Goal: Transaction & Acquisition: Purchase product/service

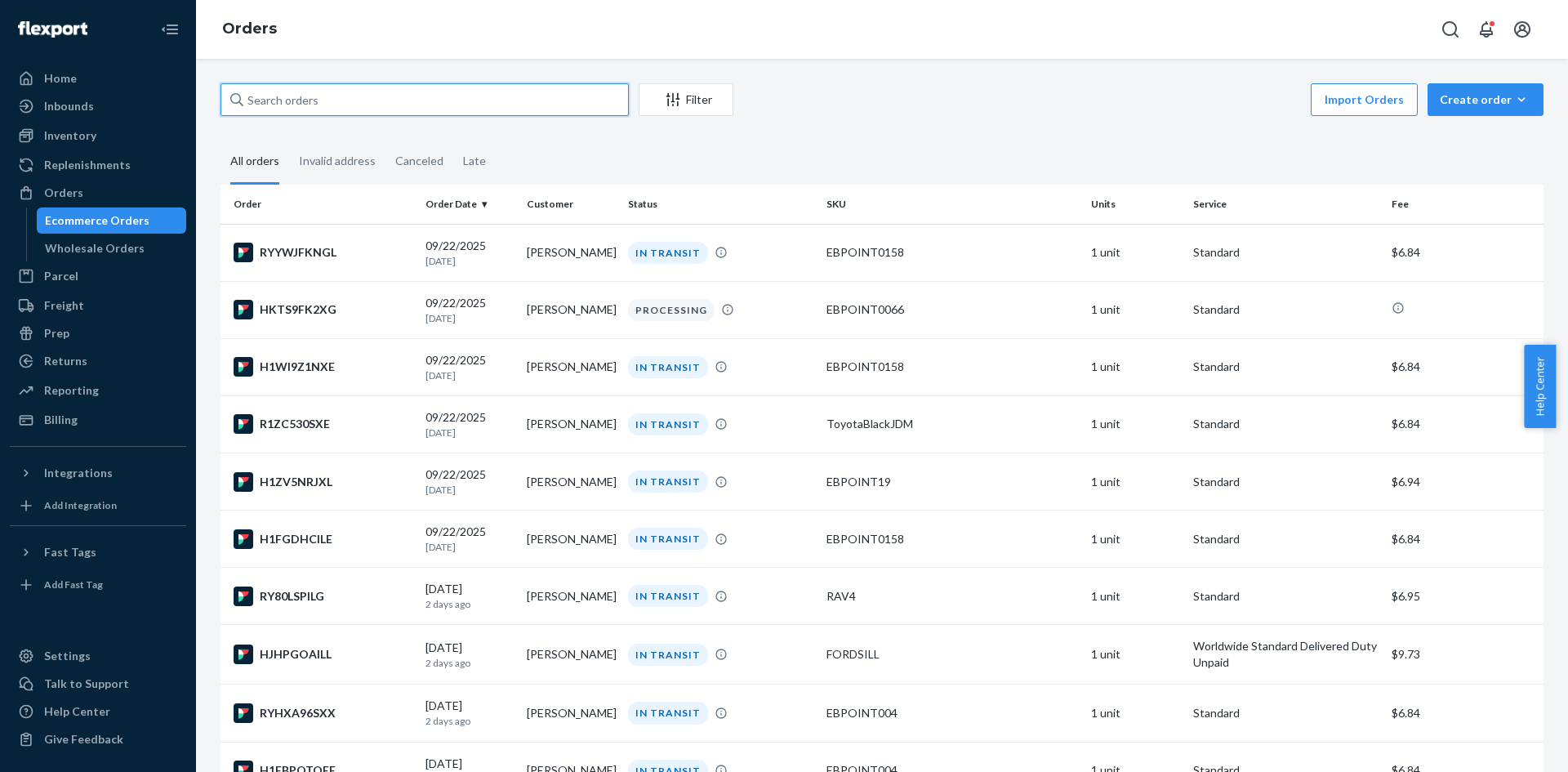
click at [365, 90] on input "text" at bounding box center [424, 99] width 408 height 33
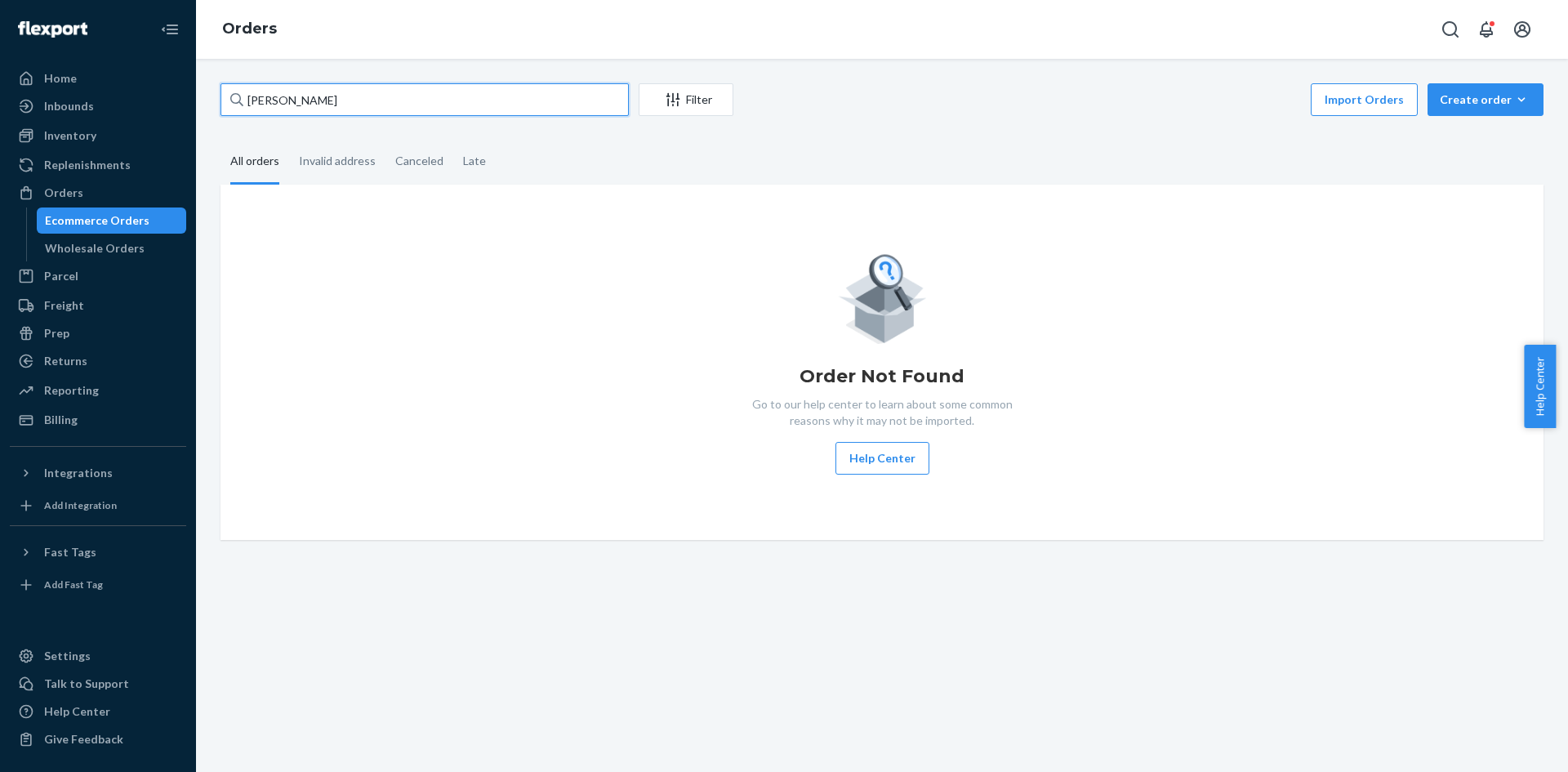
type input "[PERSON_NAME]"
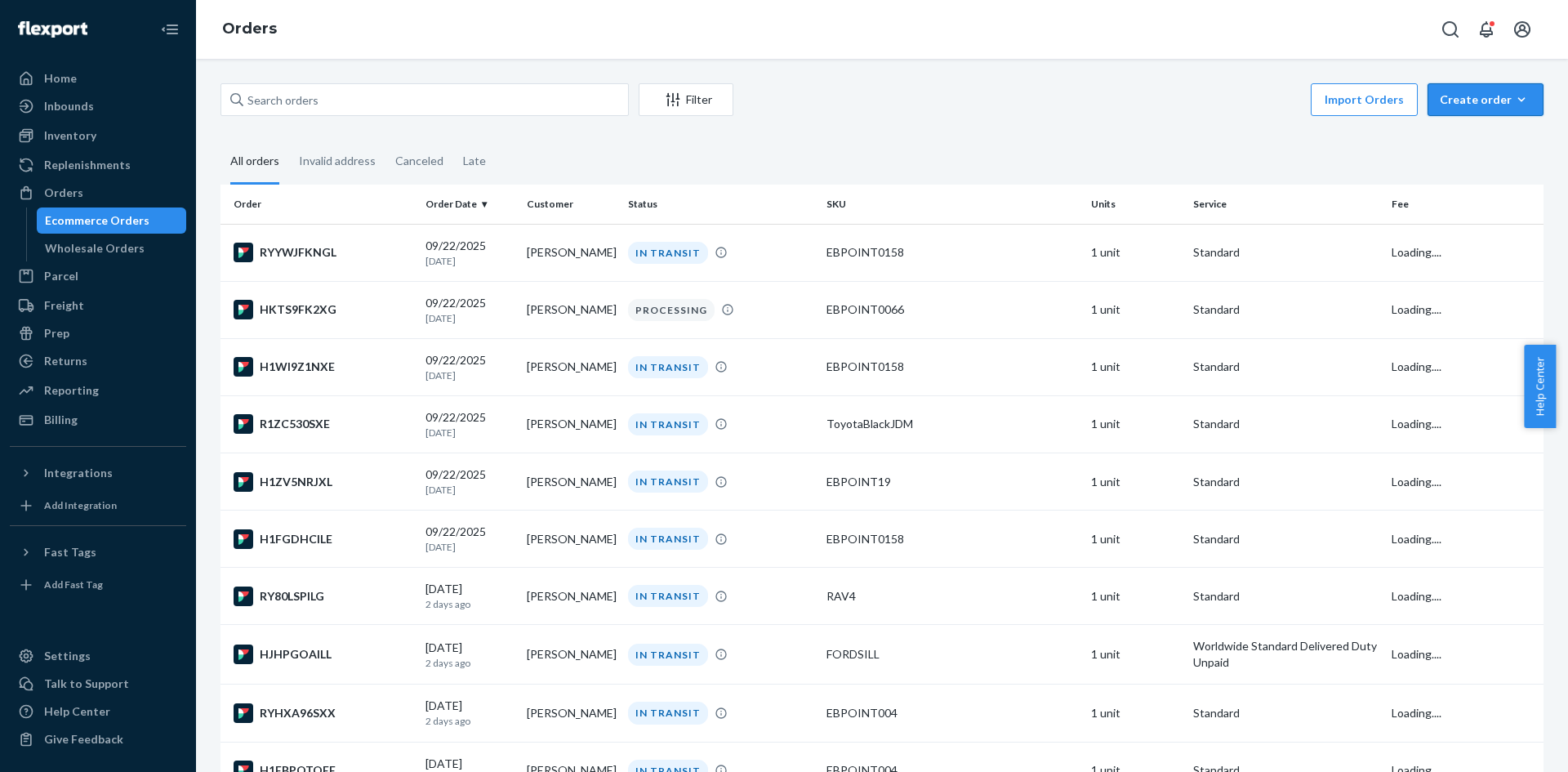
click at [1489, 106] on div "Create order" at bounding box center [1486, 99] width 91 height 16
click at [1457, 144] on span "Ecommerce order" at bounding box center [1495, 139] width 101 height 12
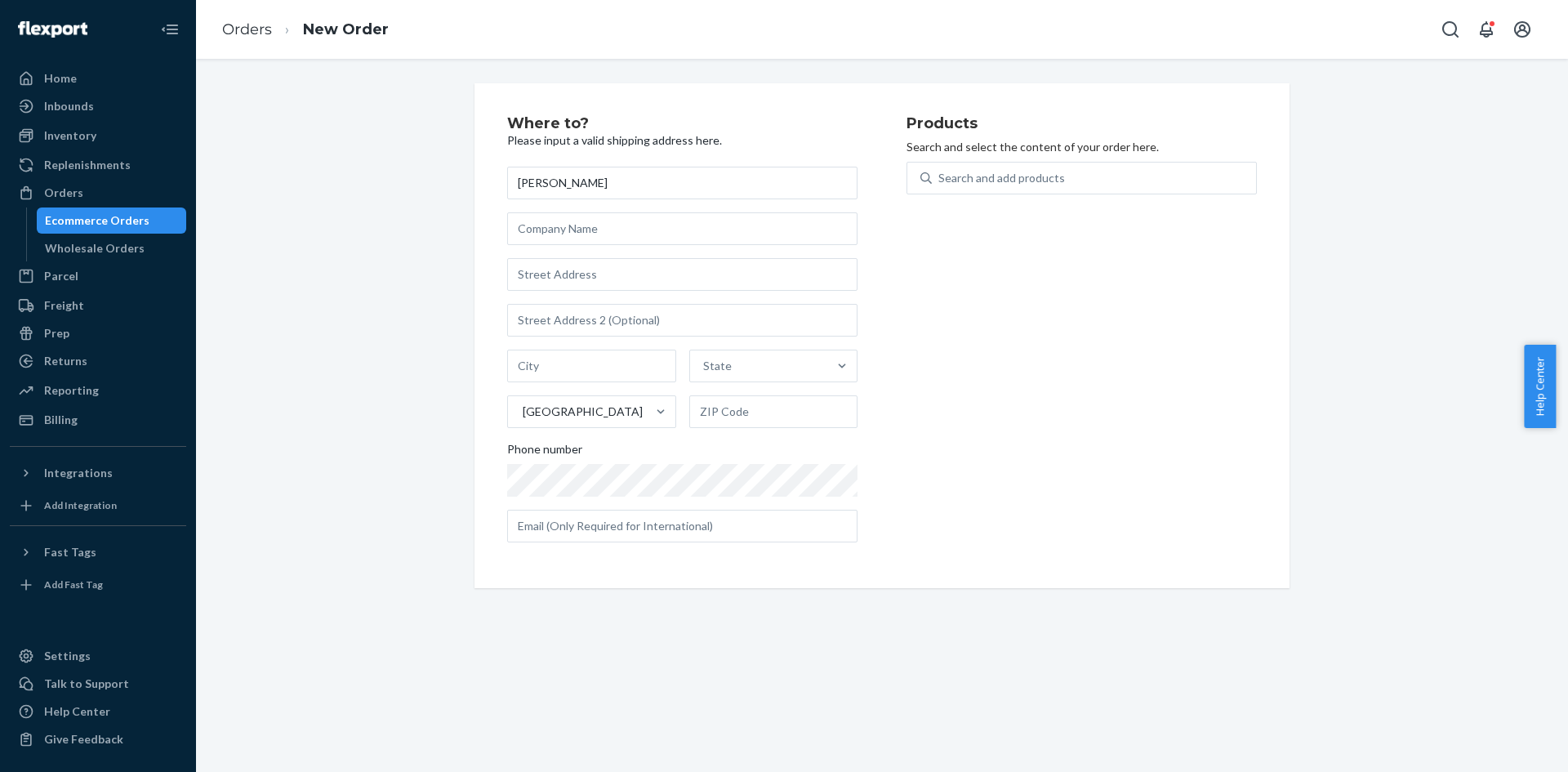
type input "[PERSON_NAME]"
click at [638, 263] on input "text" at bounding box center [682, 274] width 351 height 33
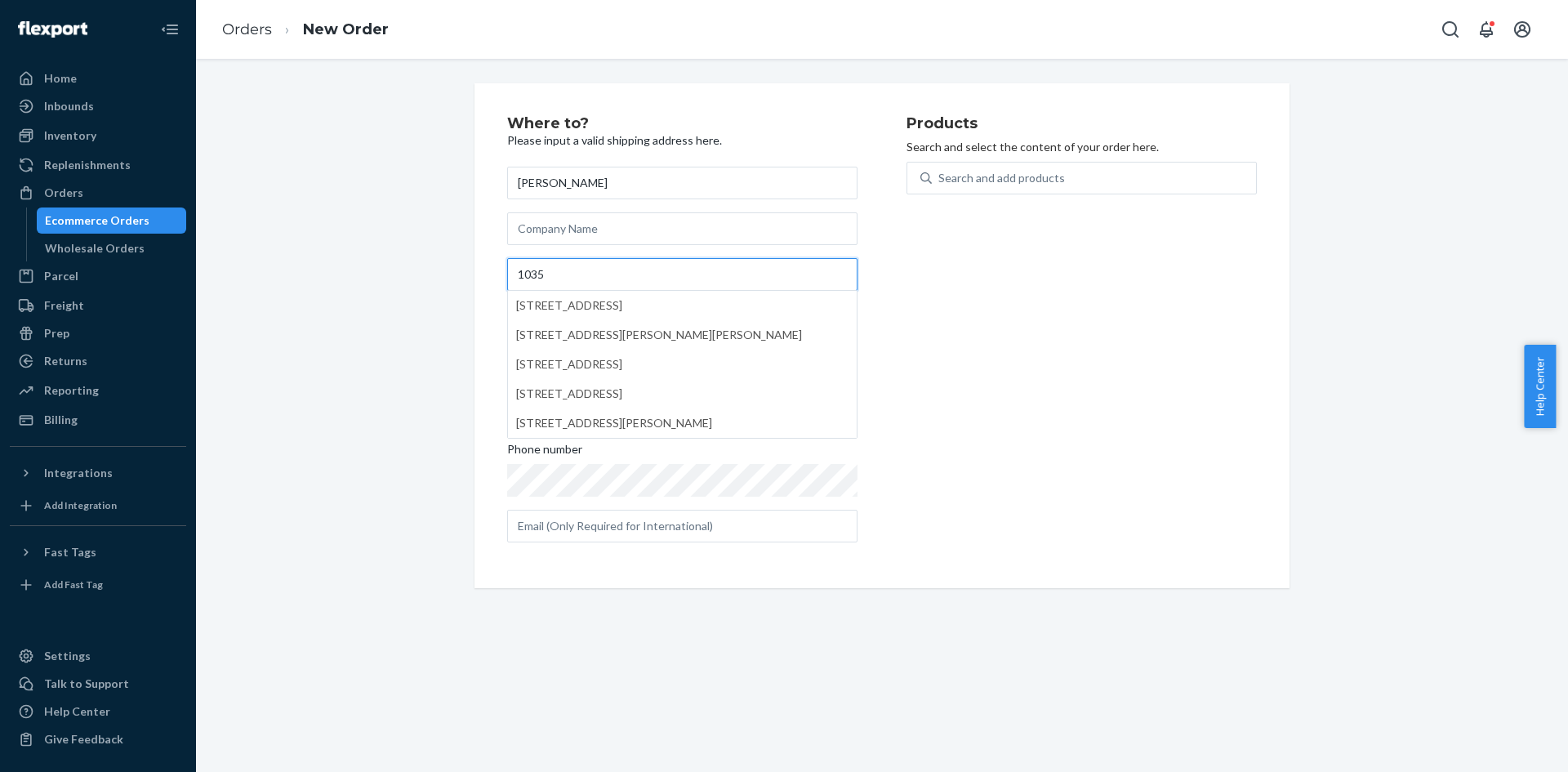
click at [638, 263] on input "1035" at bounding box center [682, 274] width 351 height 33
type input "[STREET_ADDRESS]"
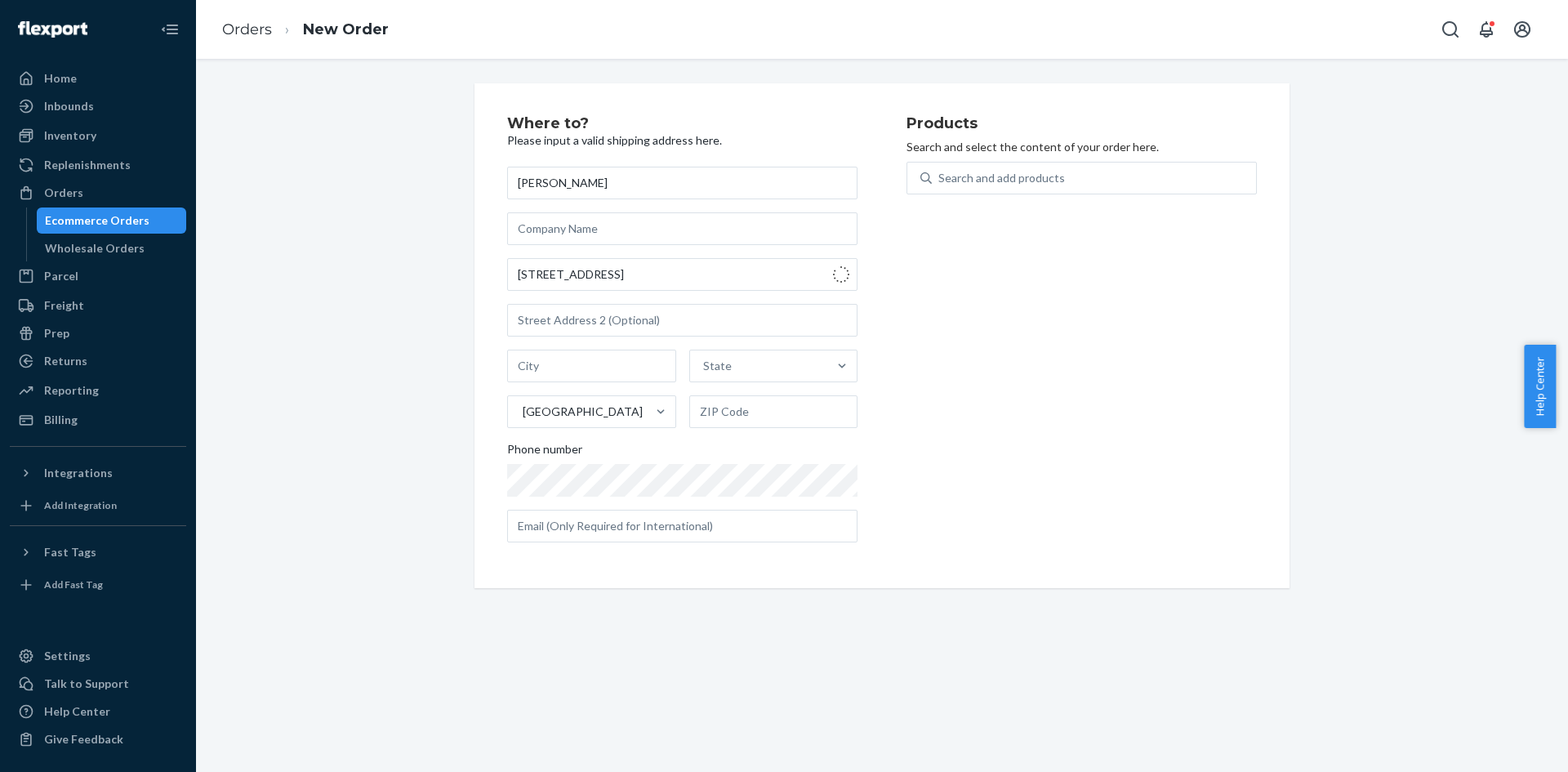
type input "[GEOGRAPHIC_DATA]"
type input "18102"
click at [547, 277] on input "[DATE]-[DATE][STREET_ADDRESS]" at bounding box center [682, 274] width 351 height 33
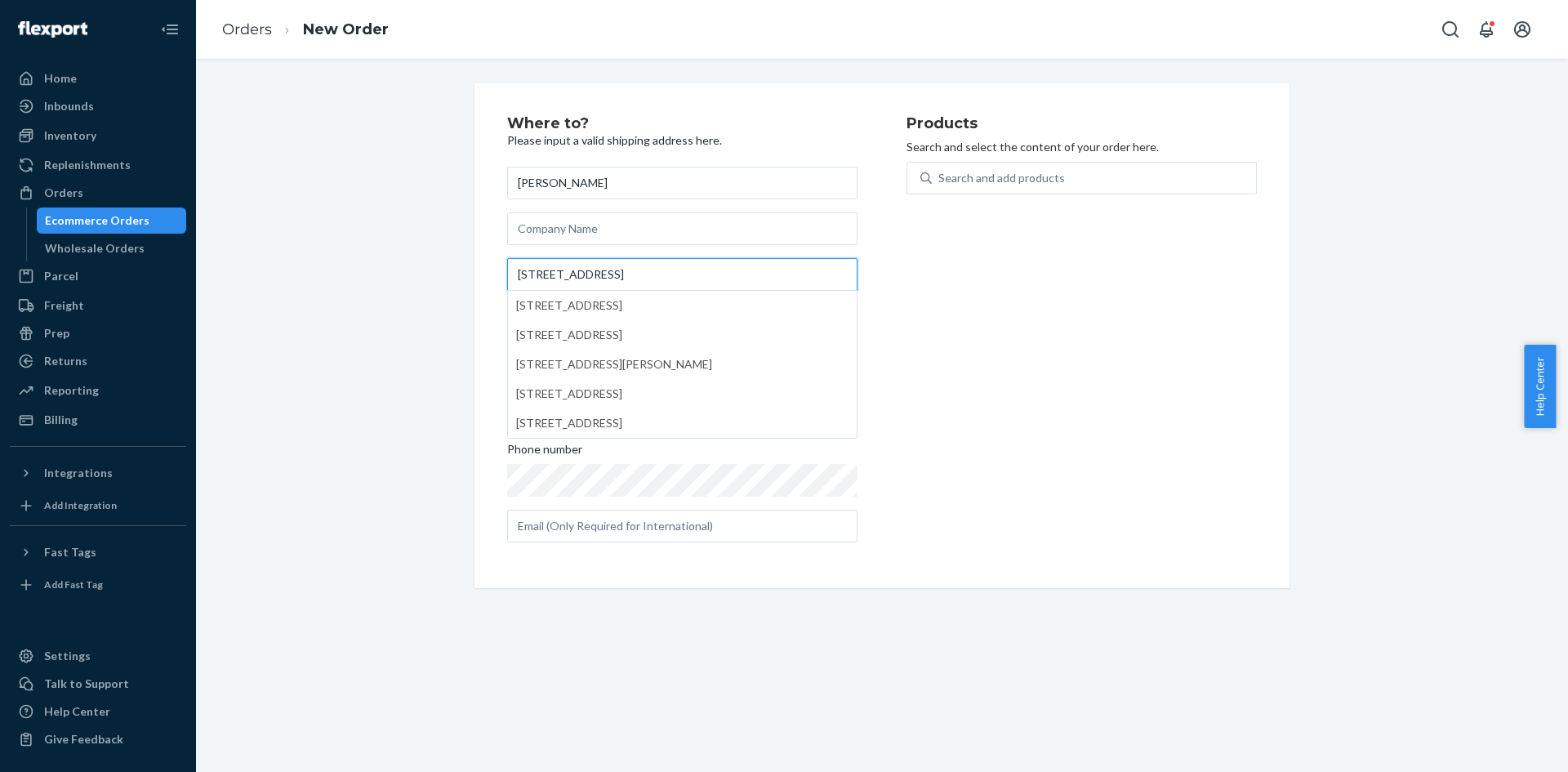
type input "[STREET_ADDRESS]"
click at [1094, 408] on div "Products Search and select the content of your order here. Search and add produ…" at bounding box center [1081, 336] width 351 height 439
click at [961, 158] on div "Products Search and select the content of your order here. Search and add produ…" at bounding box center [1081, 336] width 351 height 439
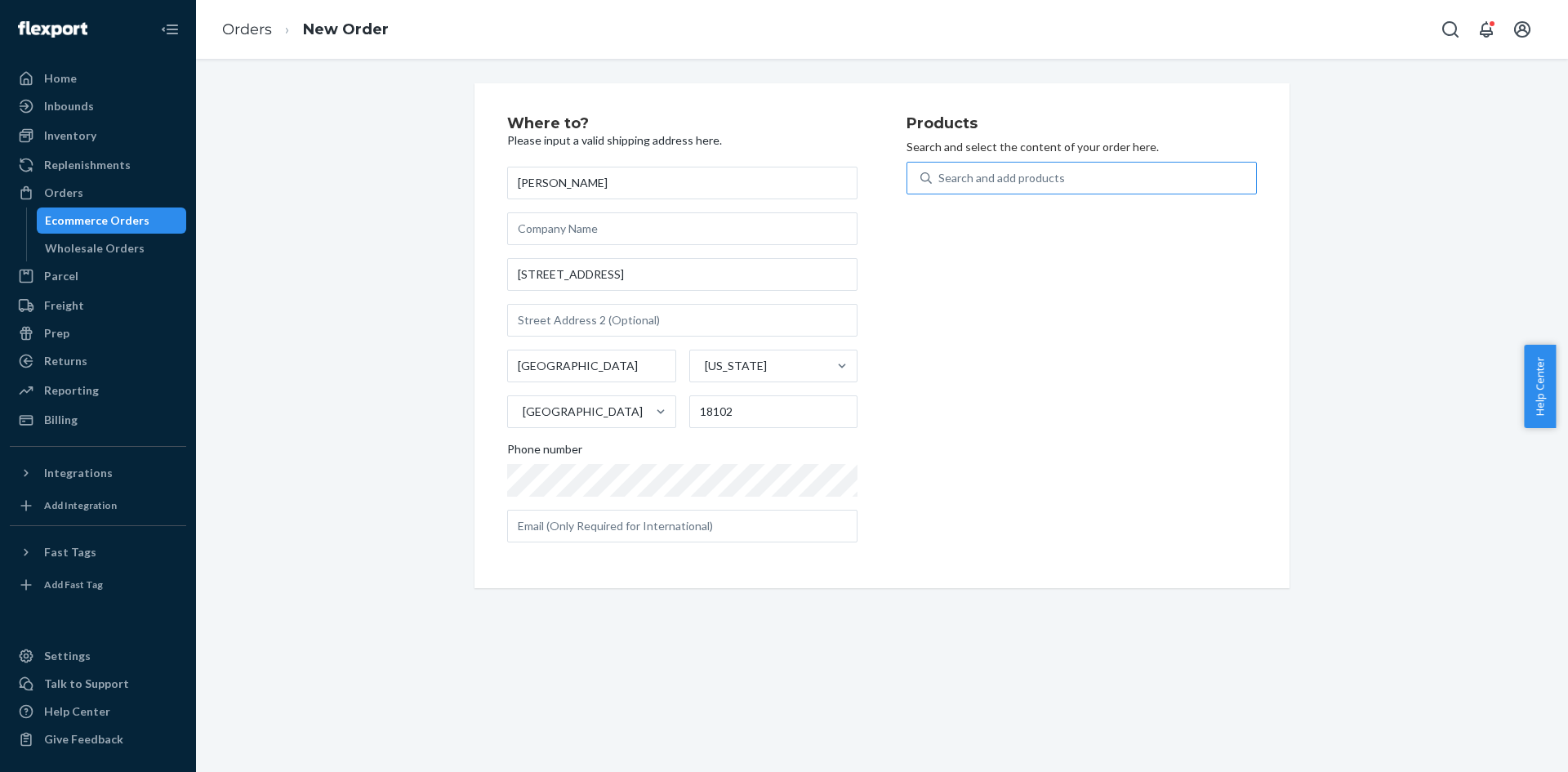
click at [961, 177] on div "Search and add products" at bounding box center [1001, 178] width 126 height 16
click at [940, 177] on input "Search and add products" at bounding box center [939, 178] width 2 height 16
type input "Toyota Sill"
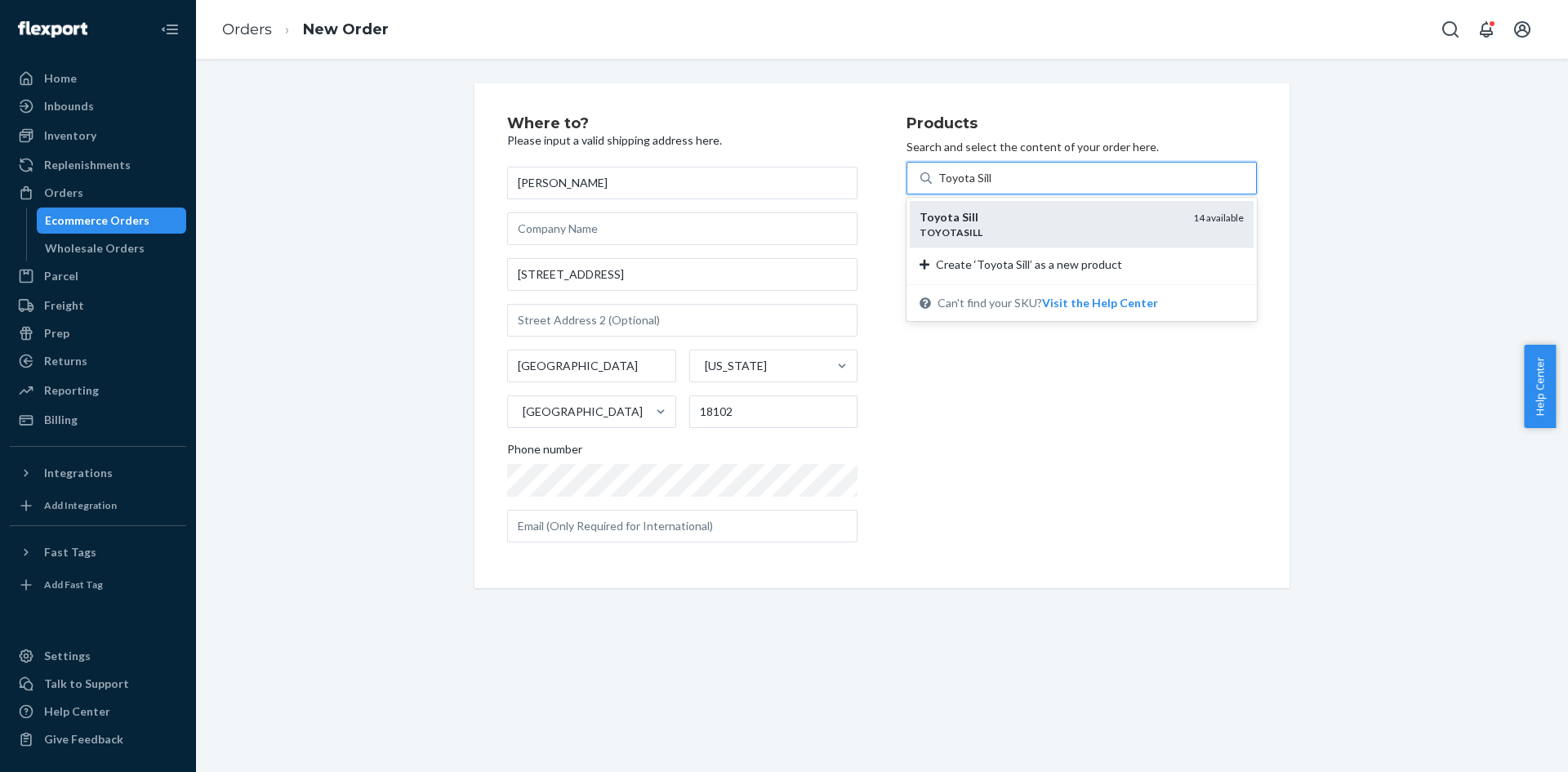
click at [987, 233] on div "TOYOTASILL" at bounding box center [1050, 232] width 260 height 14
click at [987, 186] on input "Toyota Sill" at bounding box center [964, 178] width 53 height 16
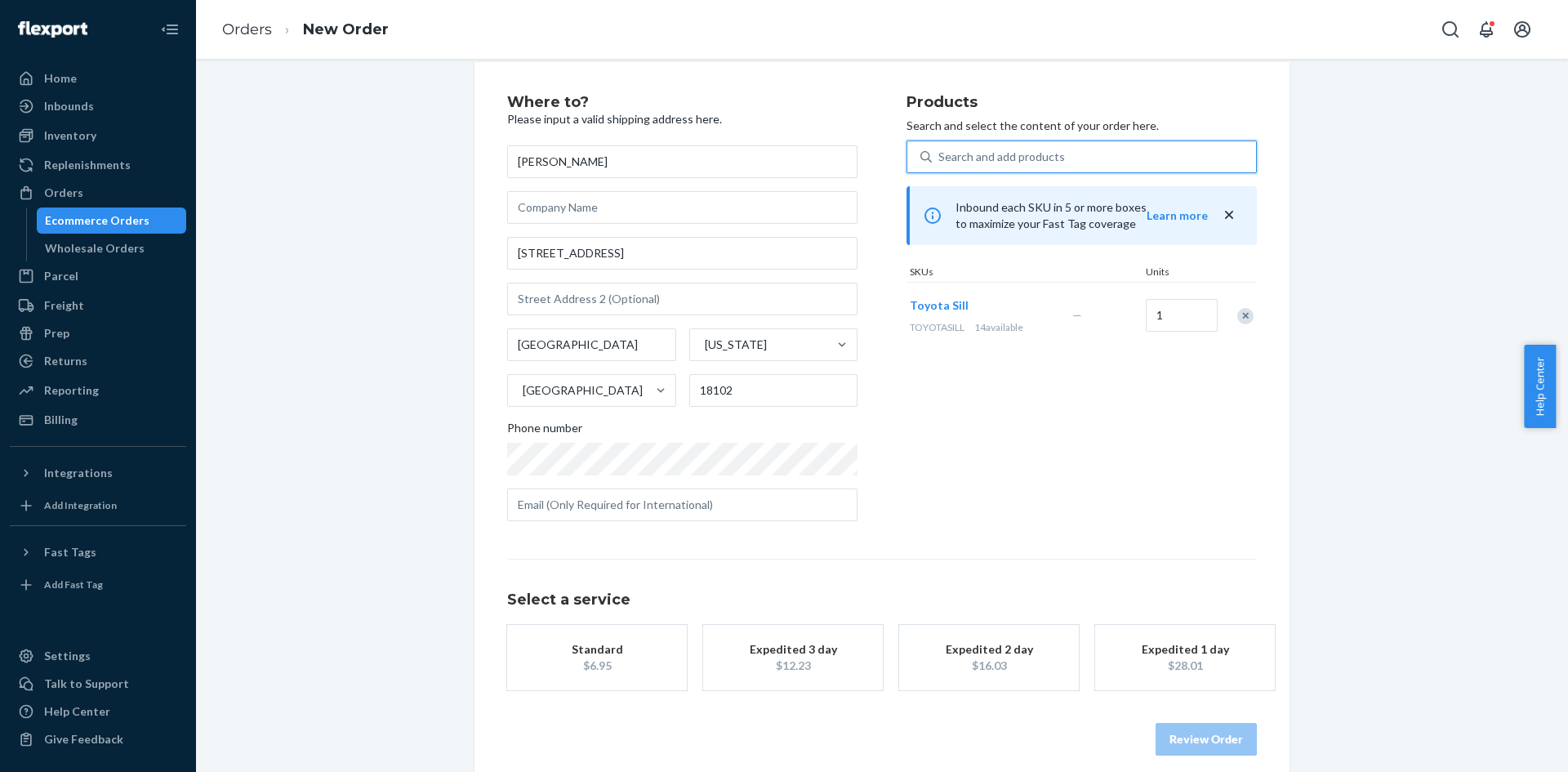
scroll to position [38, 0]
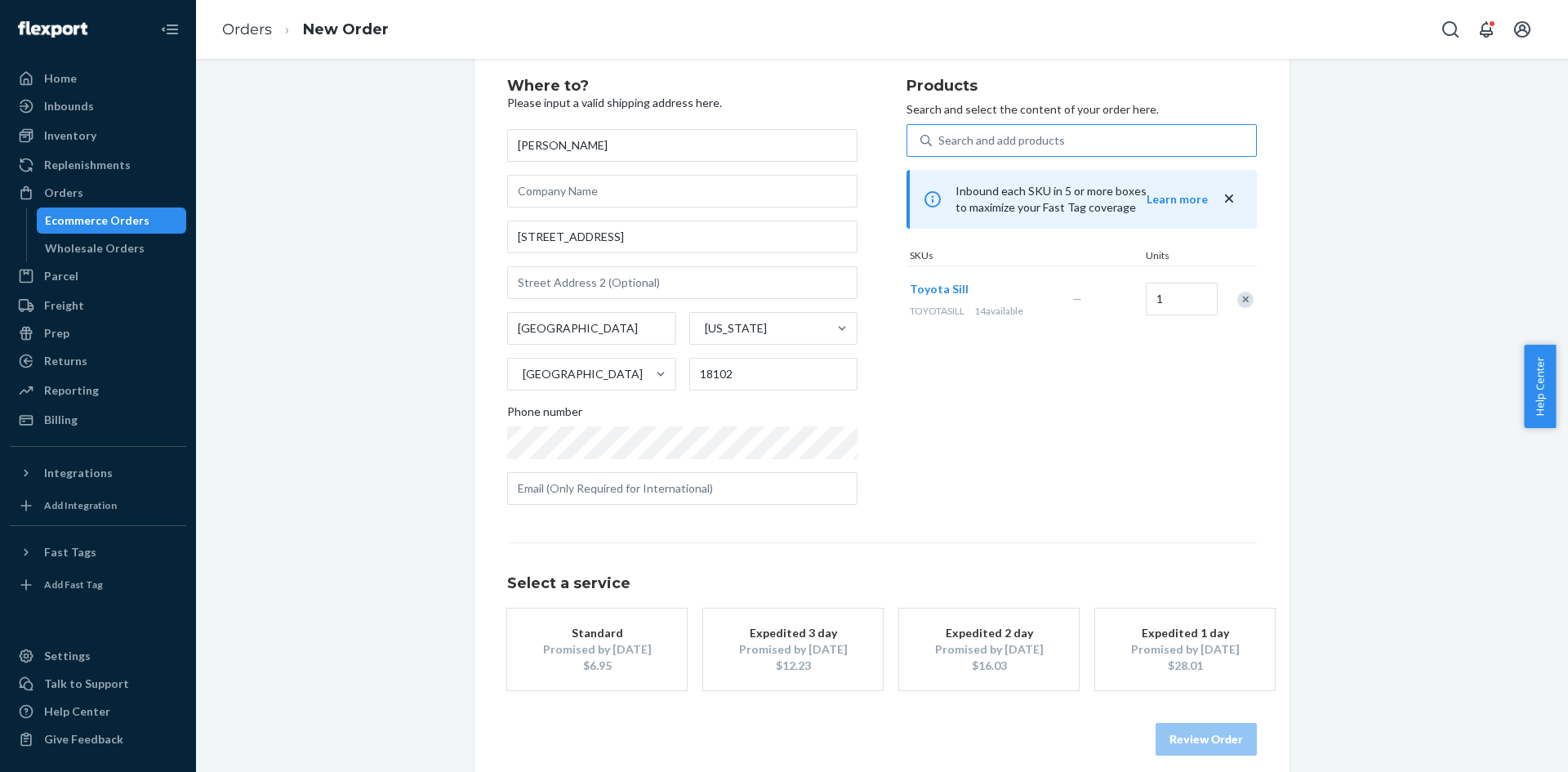
click at [586, 660] on div "$6.95" at bounding box center [597, 666] width 131 height 16
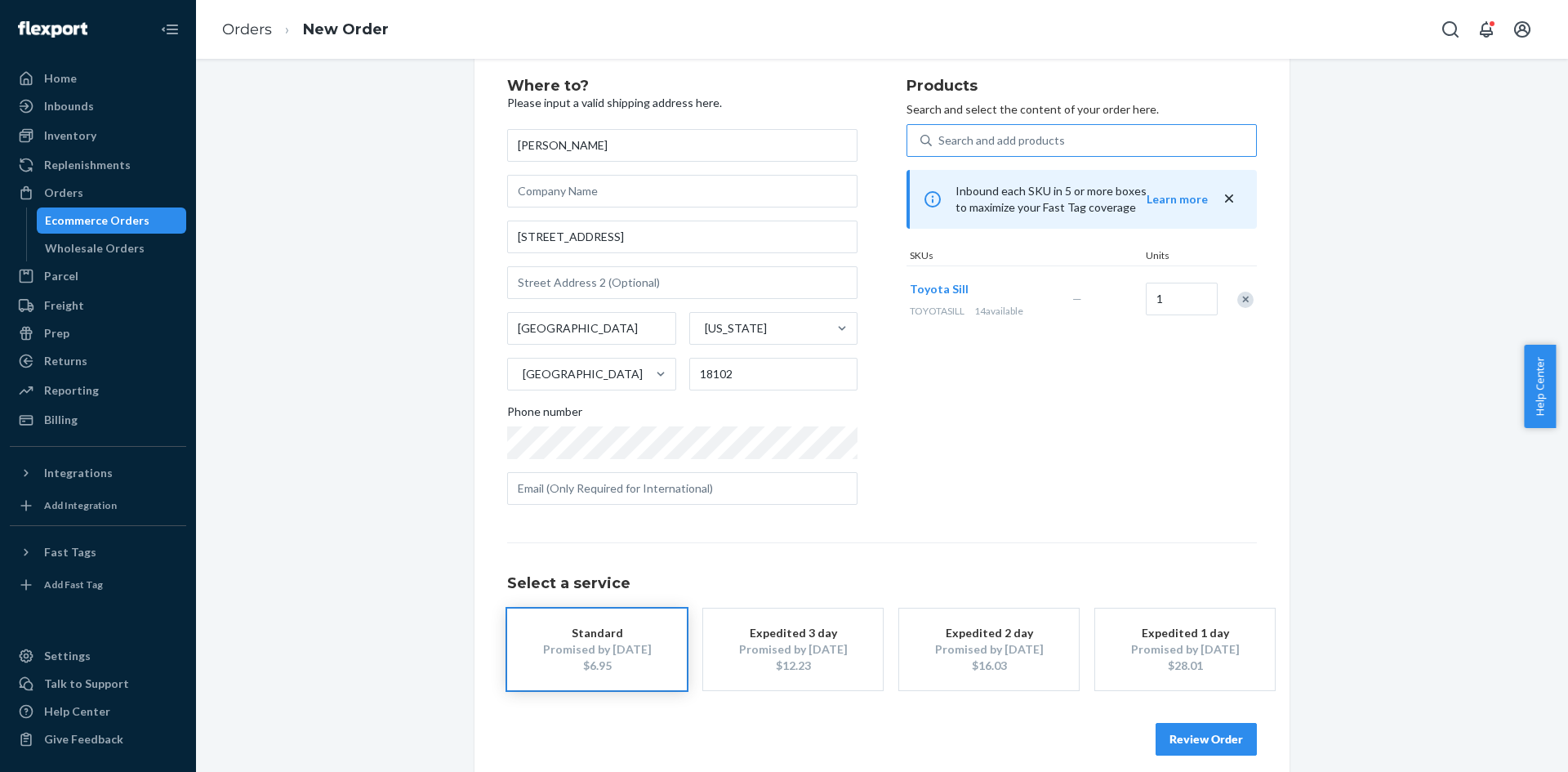
scroll to position [54, 0]
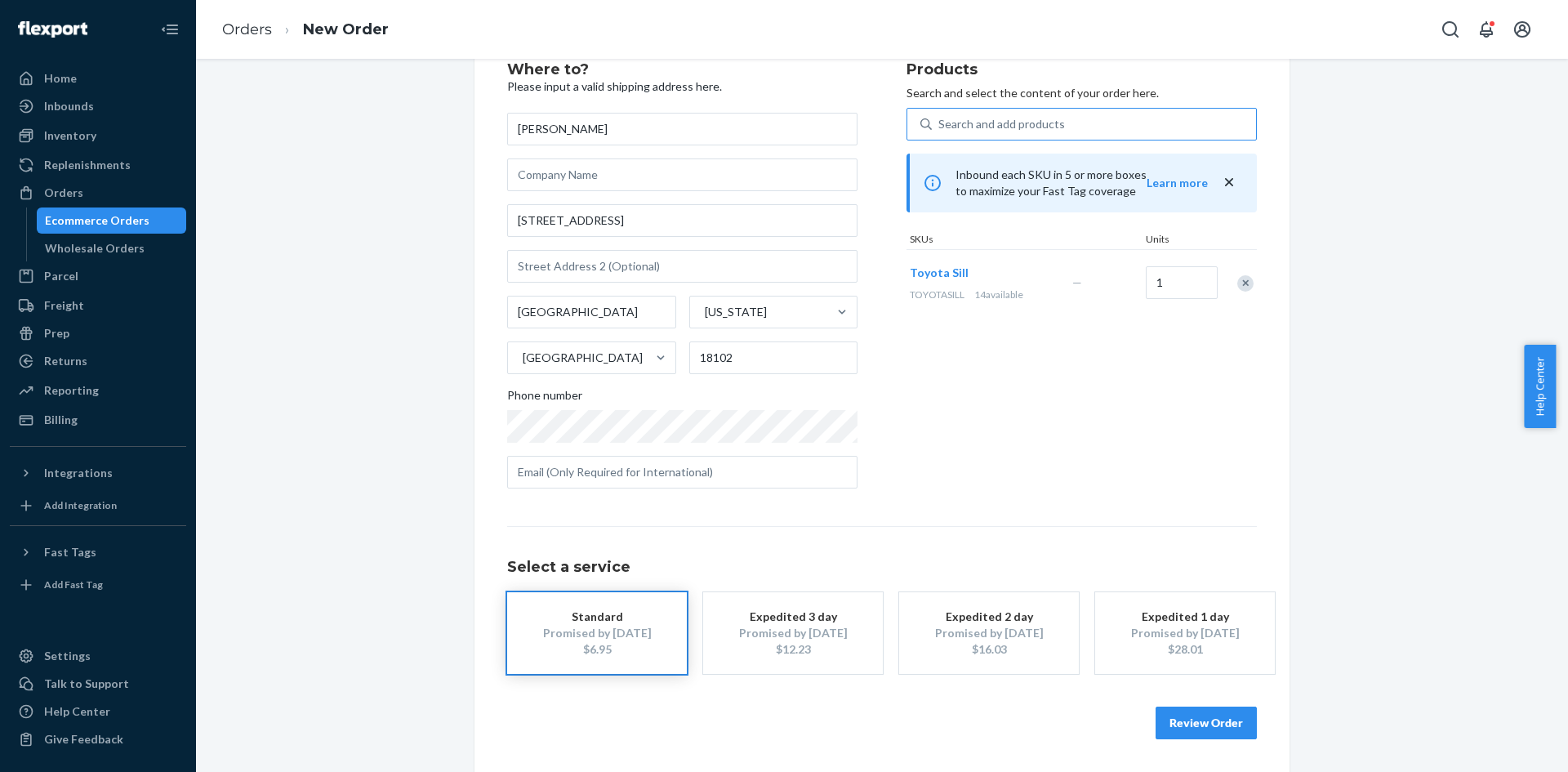
click at [1221, 716] on button "Review Order" at bounding box center [1206, 722] width 101 height 33
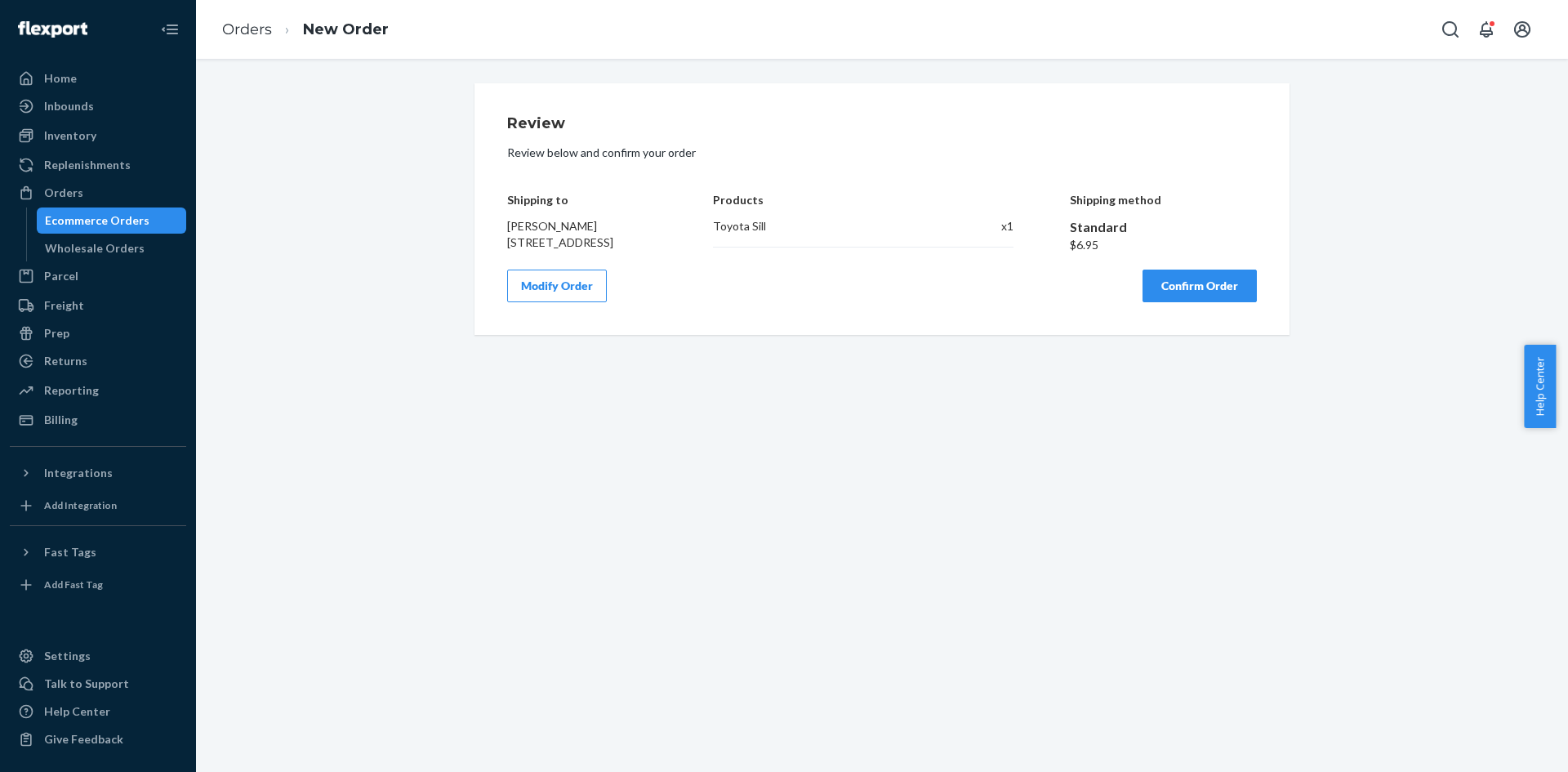
scroll to position [0, 0]
click at [1167, 290] on button "Confirm Order" at bounding box center [1199, 285] width 114 height 33
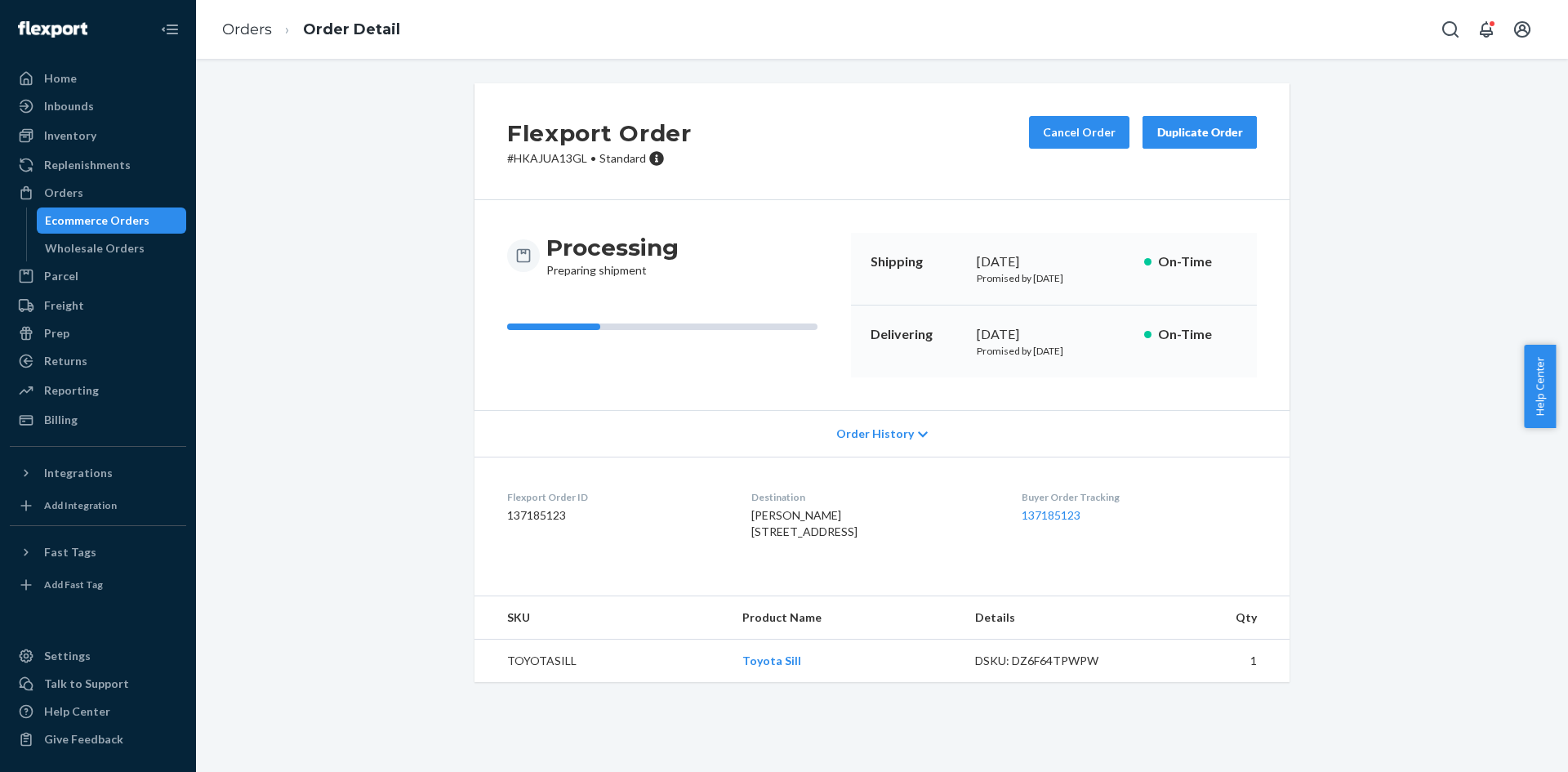
click at [149, 219] on div "Ecommerce Orders" at bounding box center [112, 220] width 147 height 23
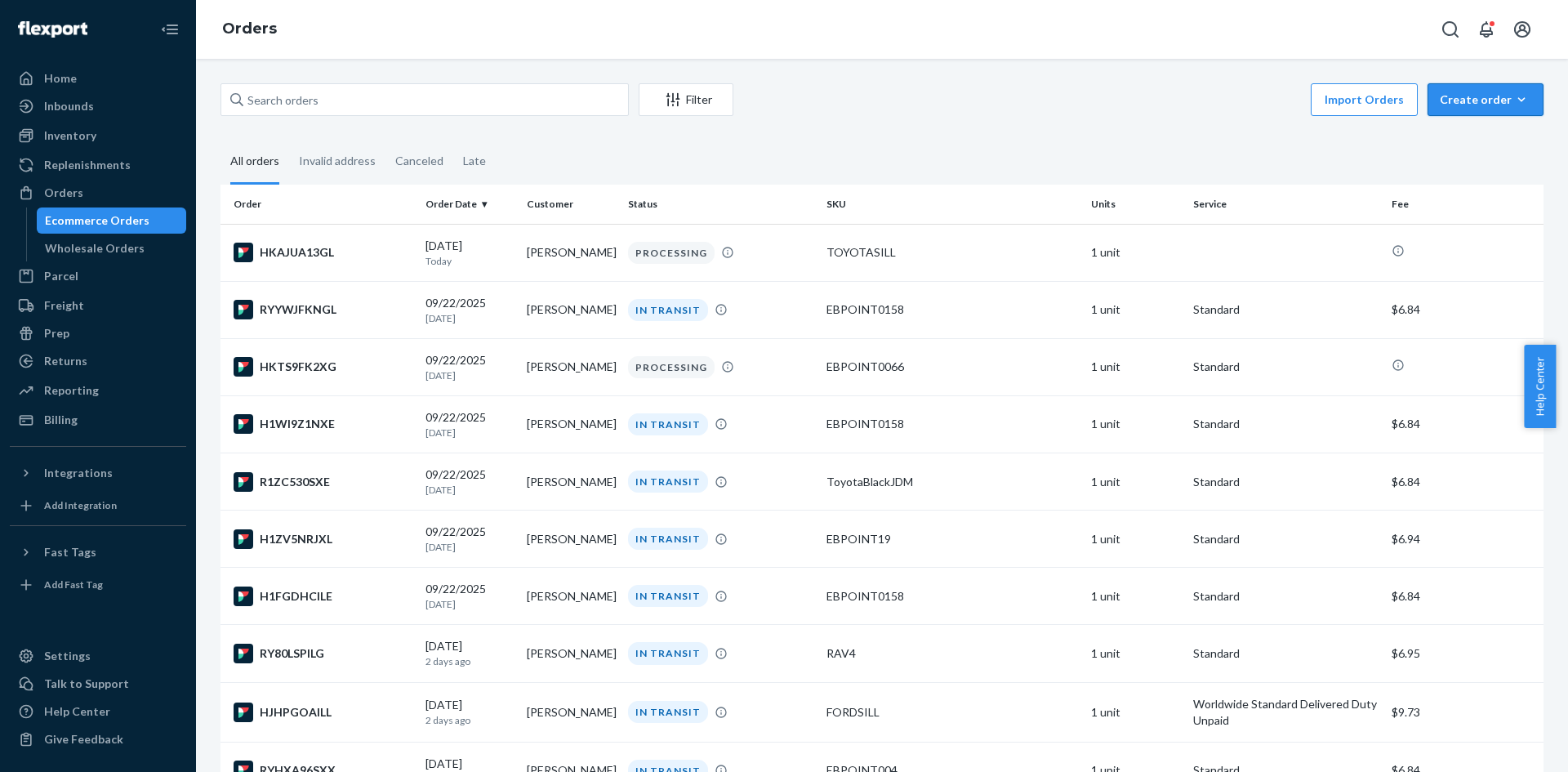
click at [1476, 89] on button "Create order Ecommerce order Removal order" at bounding box center [1486, 99] width 116 height 33
click at [1465, 138] on span "Ecommerce order" at bounding box center [1495, 139] width 101 height 12
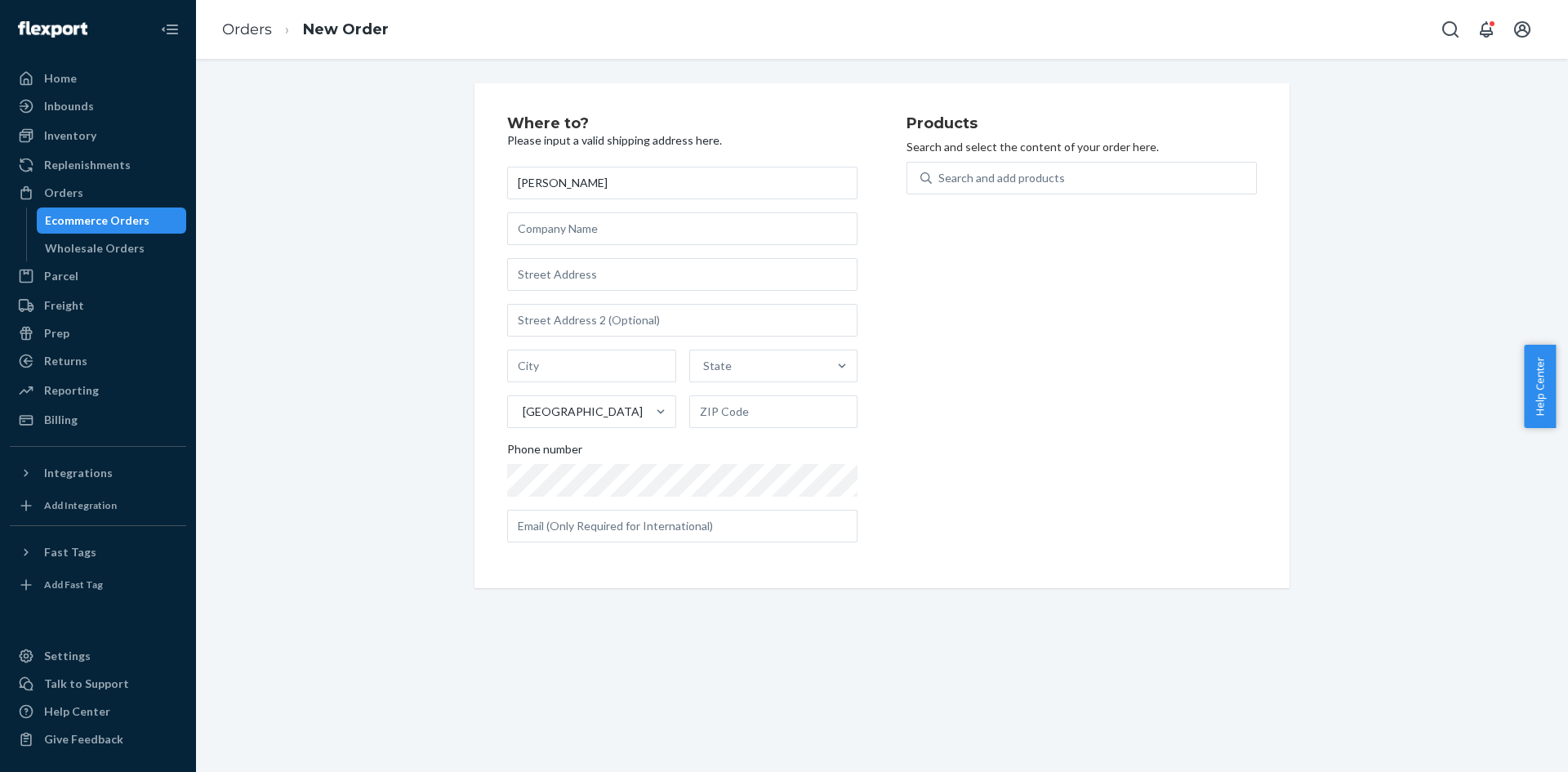
type input "[PERSON_NAME]"
type input "[STREET_ADDRESS]"
type input "Trinity"
type input "27370"
click at [1063, 177] on div "Search and add products" at bounding box center [1094, 178] width 324 height 30
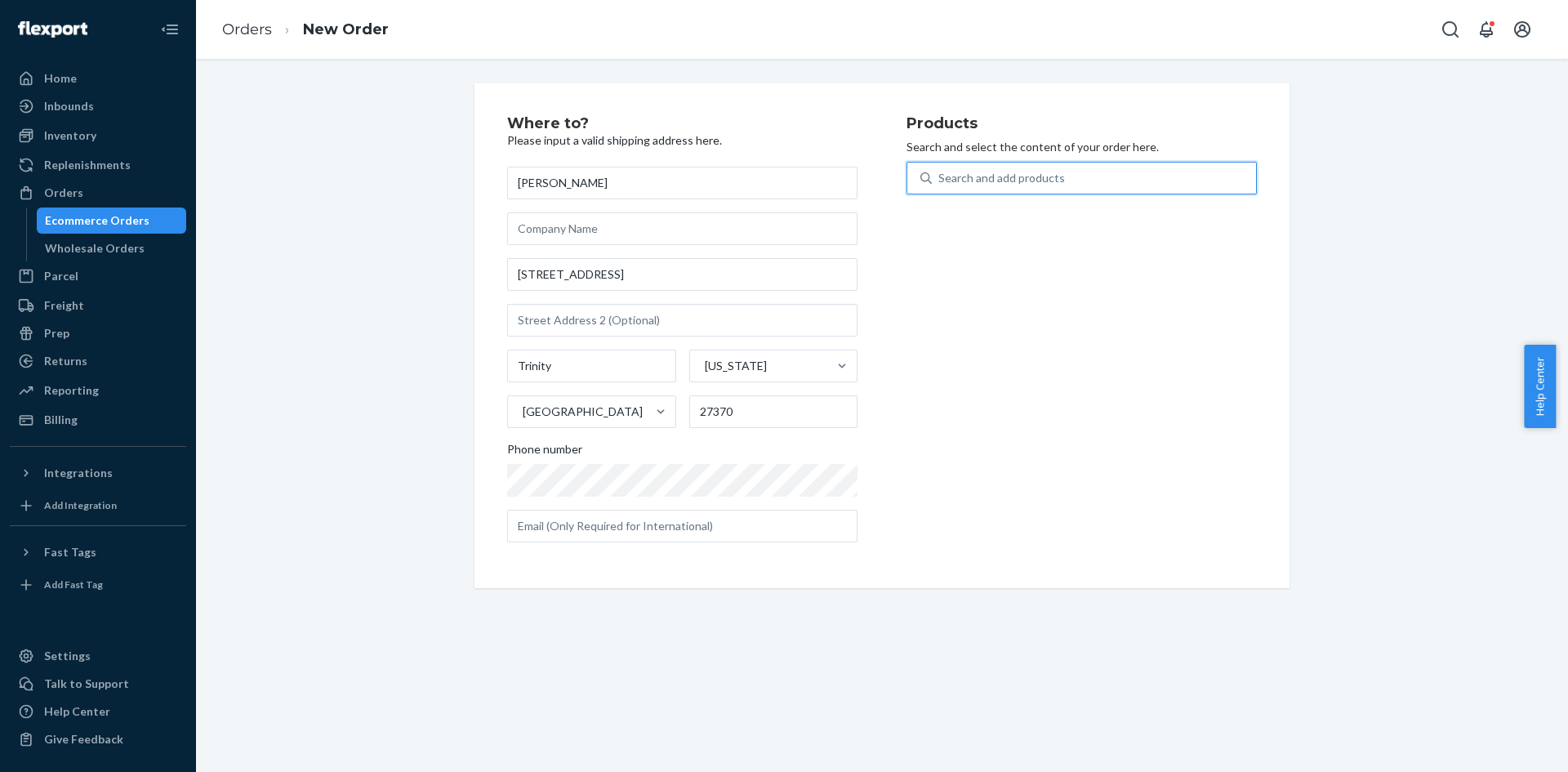
click at [940, 177] on input "0 results available. Use Up and Down to choose options, press Enter to select t…" at bounding box center [939, 178] width 2 height 16
type input "Honda Sill"
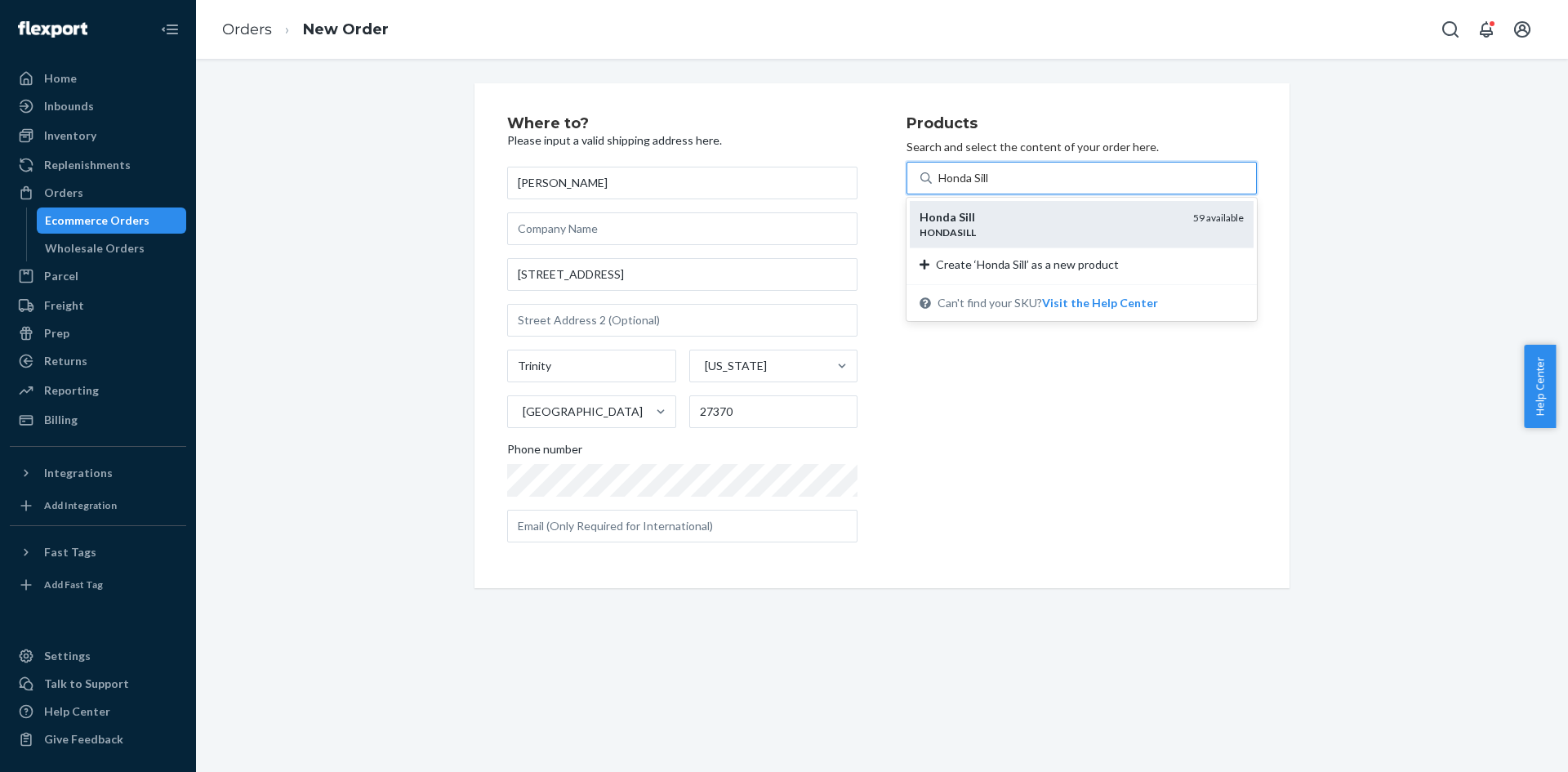
click at [950, 233] on em "HONDASILL" at bounding box center [948, 232] width 57 height 12
click at [950, 186] on input "Honda Sill" at bounding box center [964, 178] width 53 height 16
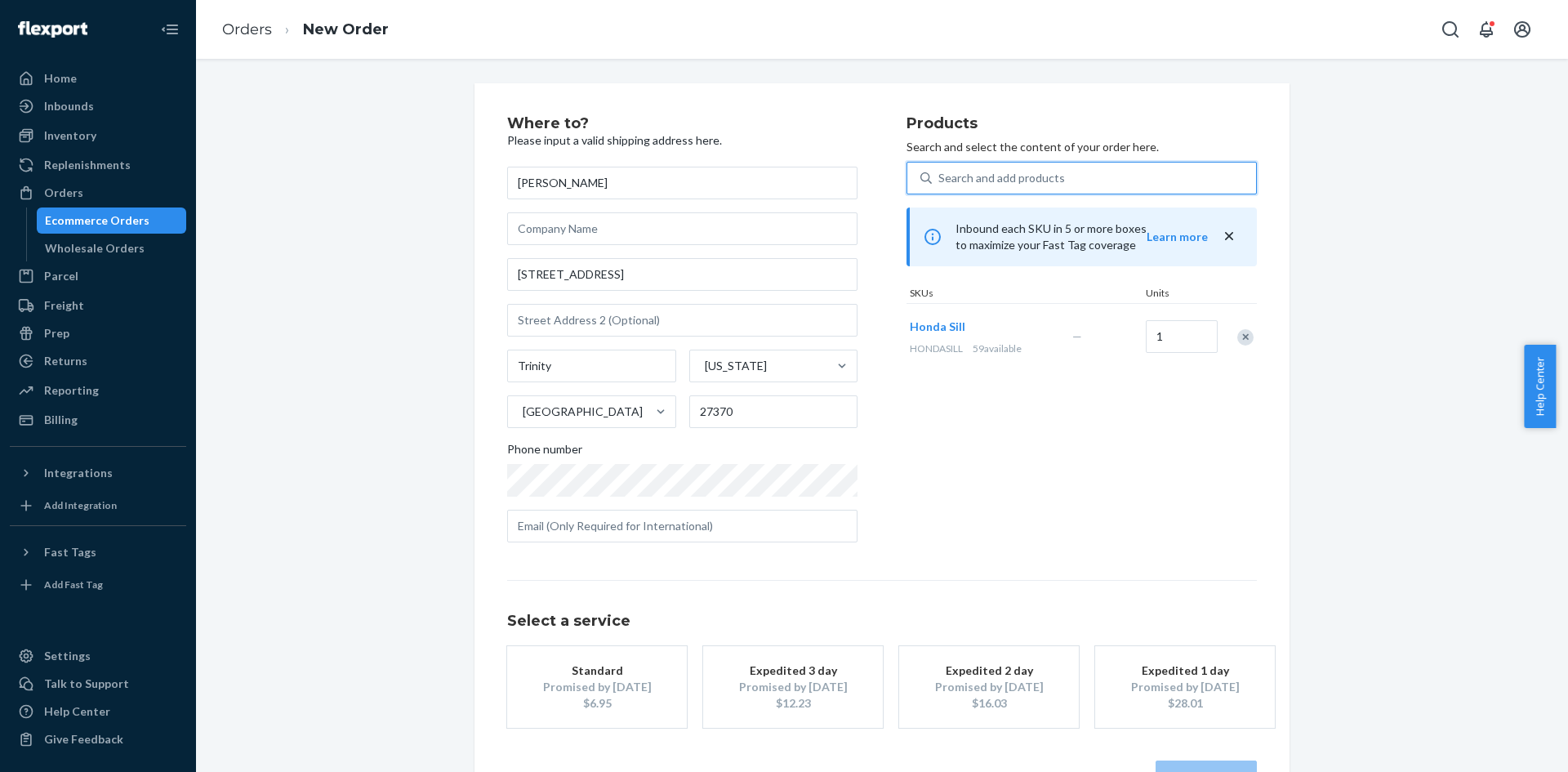
scroll to position [54, 0]
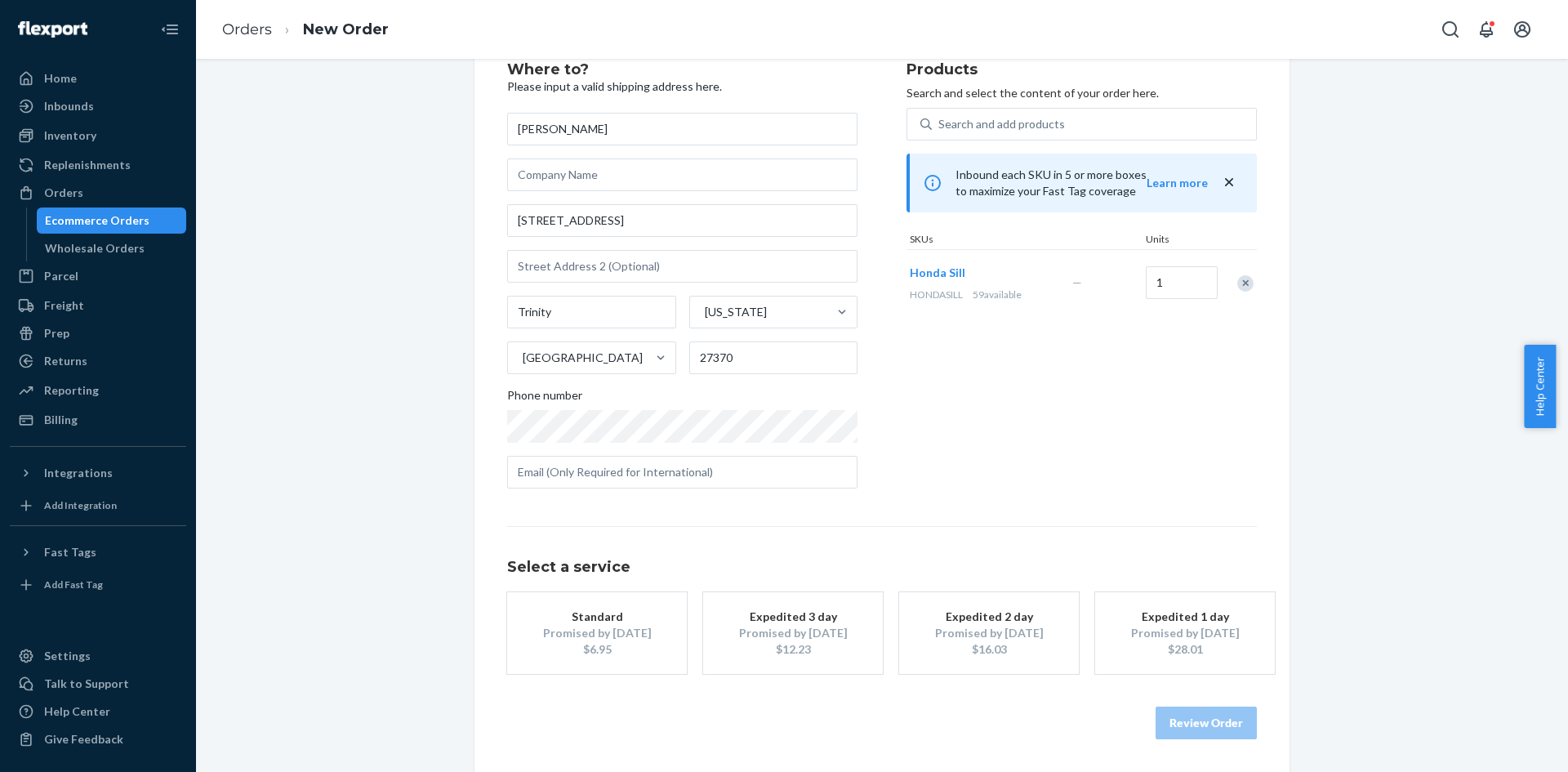
click at [598, 656] on div "$6.95" at bounding box center [597, 649] width 131 height 16
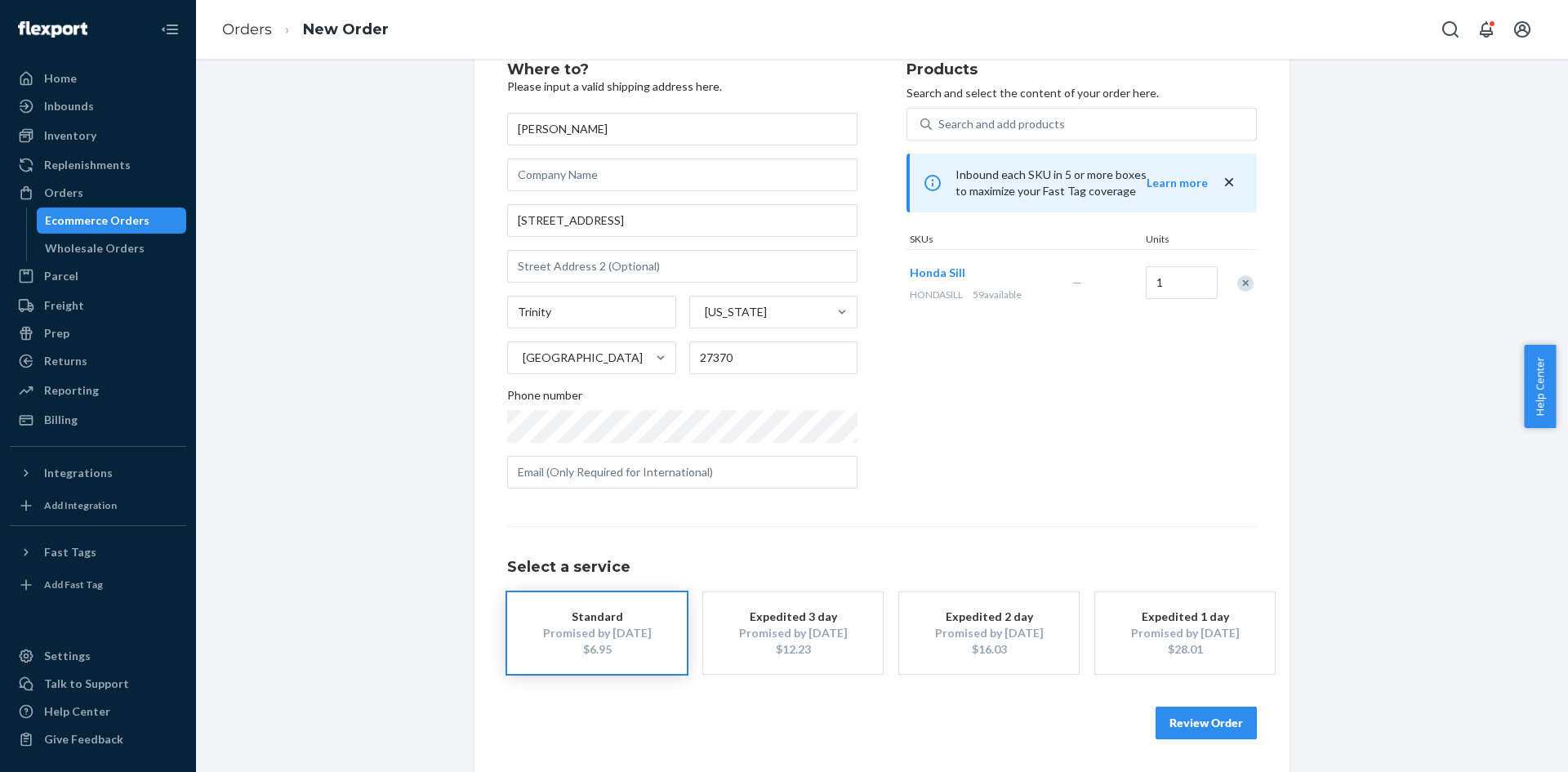
click at [1205, 713] on button "Review Order" at bounding box center [1206, 722] width 101 height 33
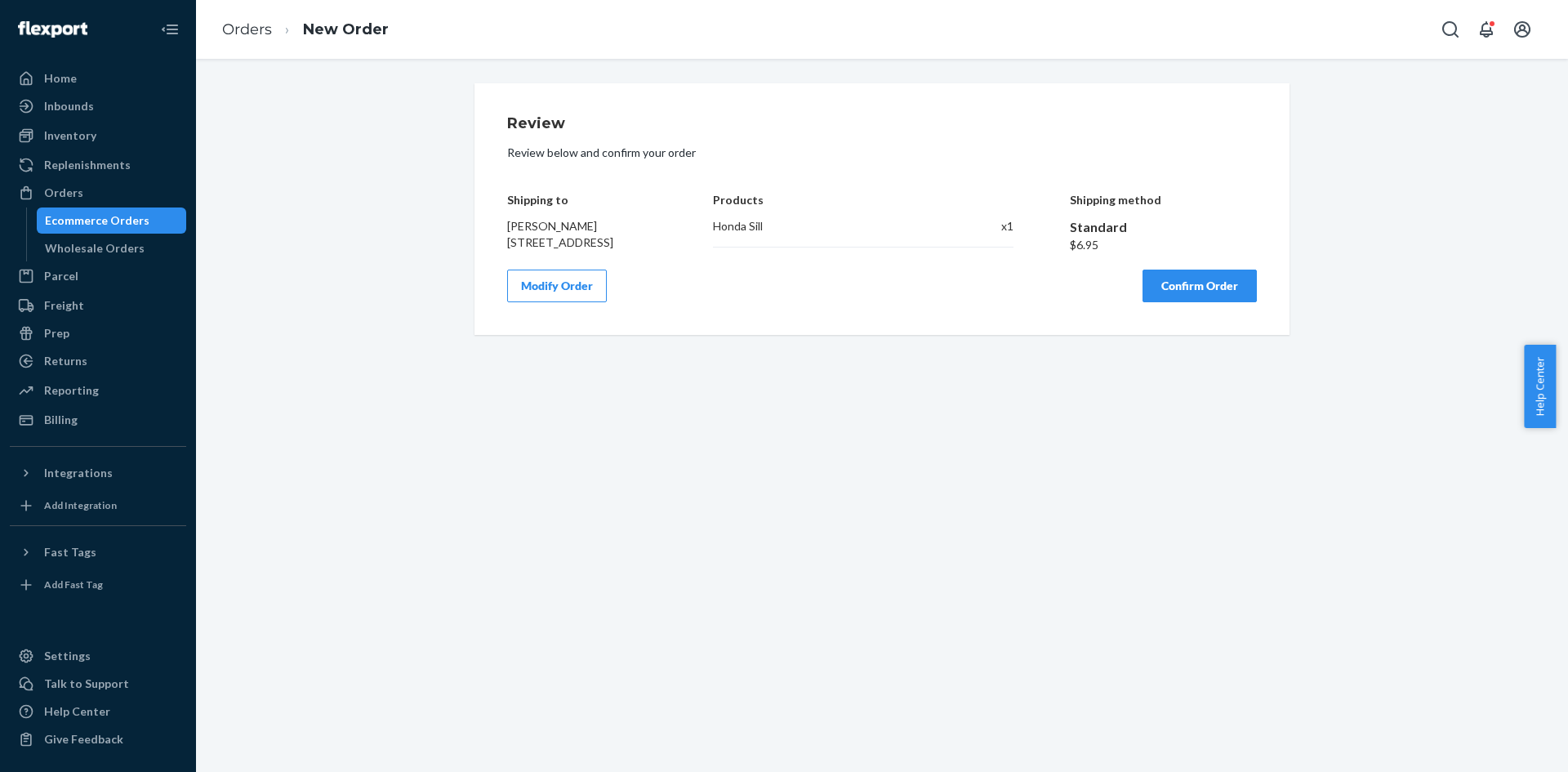
scroll to position [0, 0]
click at [1219, 296] on button "Confirm Order" at bounding box center [1199, 285] width 114 height 33
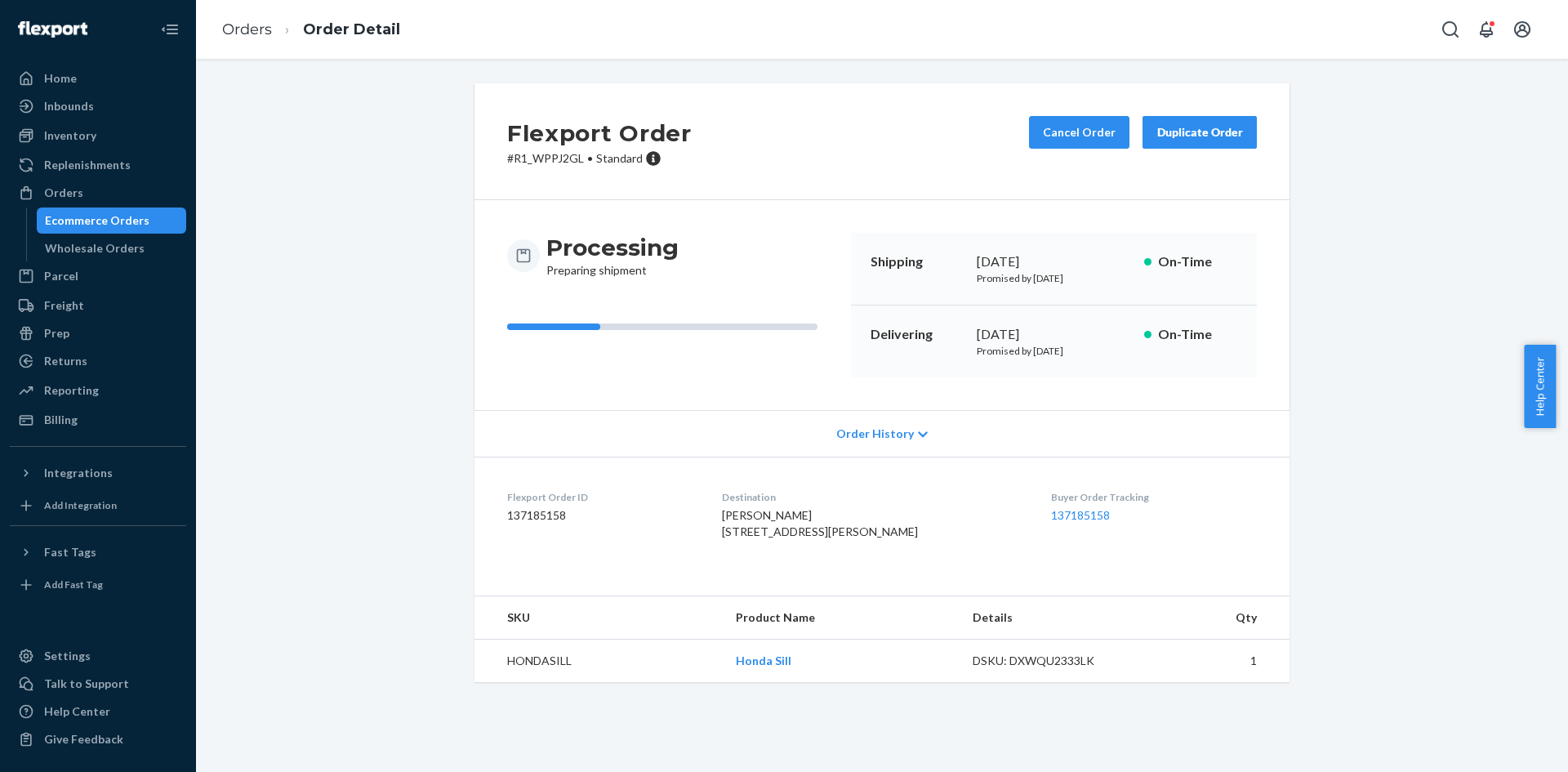
click at [155, 227] on div "Ecommerce Orders" at bounding box center [112, 220] width 147 height 23
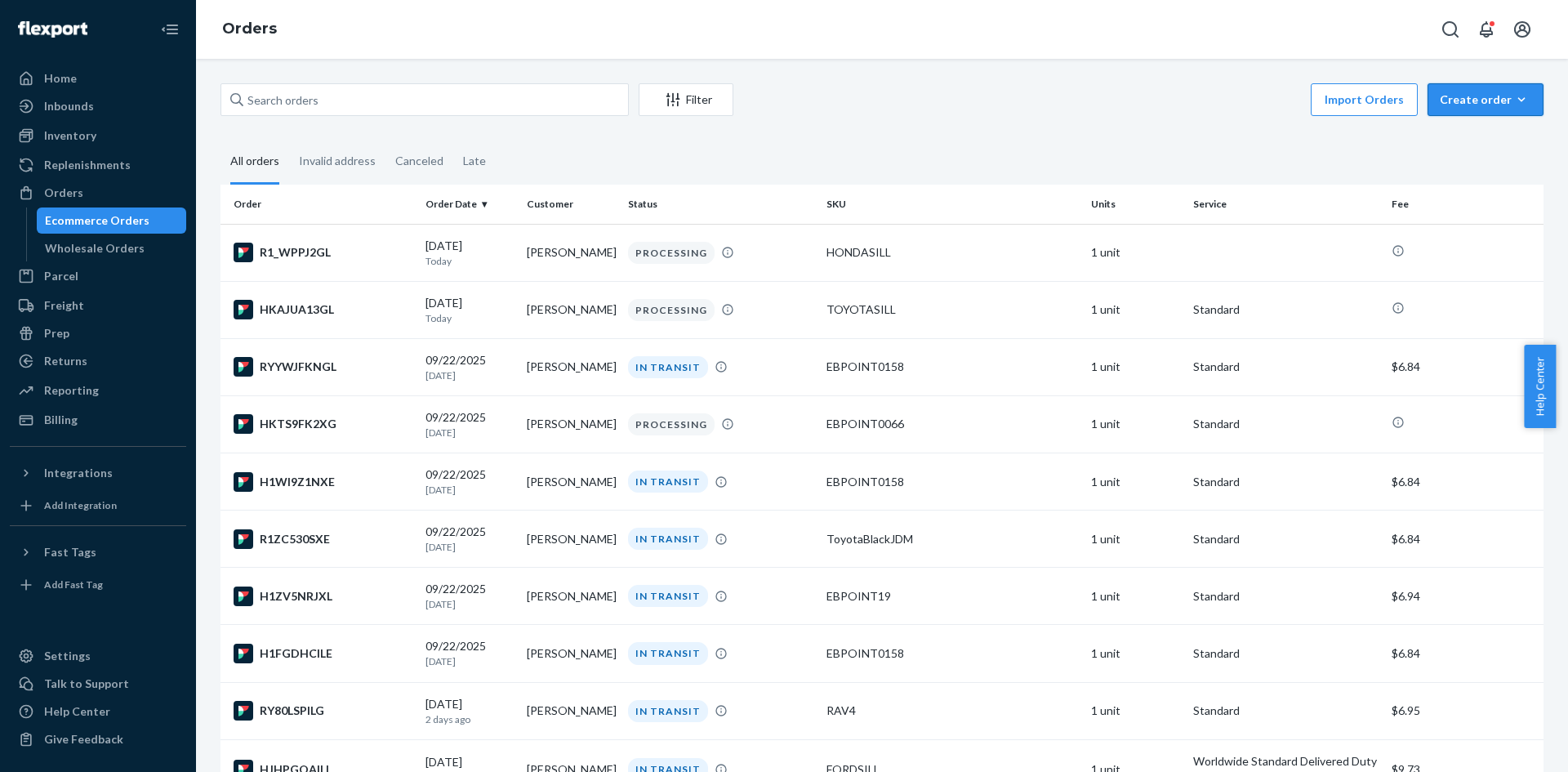
click at [1460, 91] on div "Create order" at bounding box center [1486, 99] width 91 height 16
click at [1455, 128] on button "Ecommerce order" at bounding box center [1510, 138] width 157 height 35
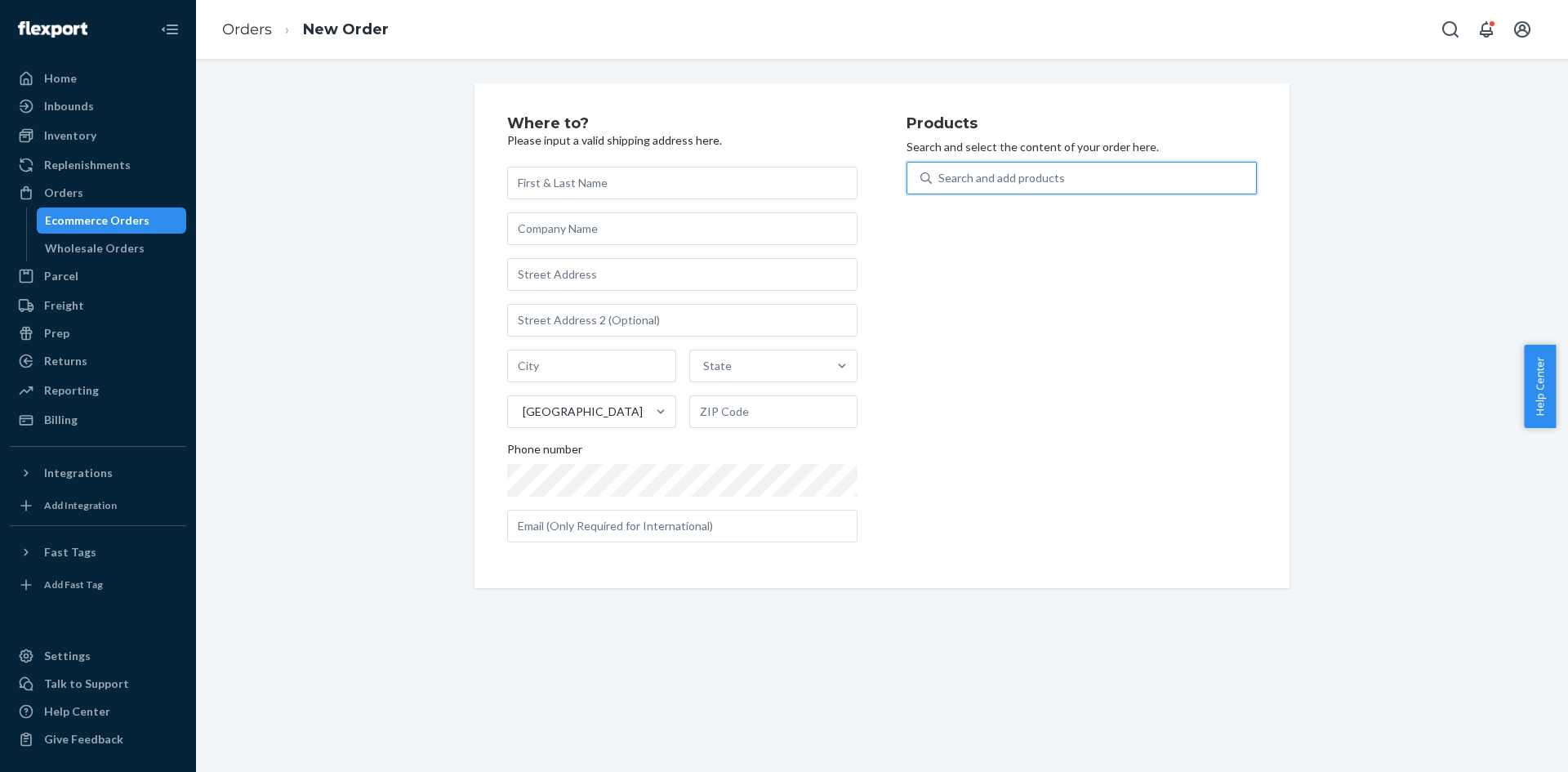
click at [1042, 177] on div "Search and add products" at bounding box center [1001, 178] width 126 height 16
click at [940, 177] on input "0 results available. Use Up and Down to choose options, press Enter to select t…" at bounding box center [939, 178] width 2 height 16
type input "57 mm"
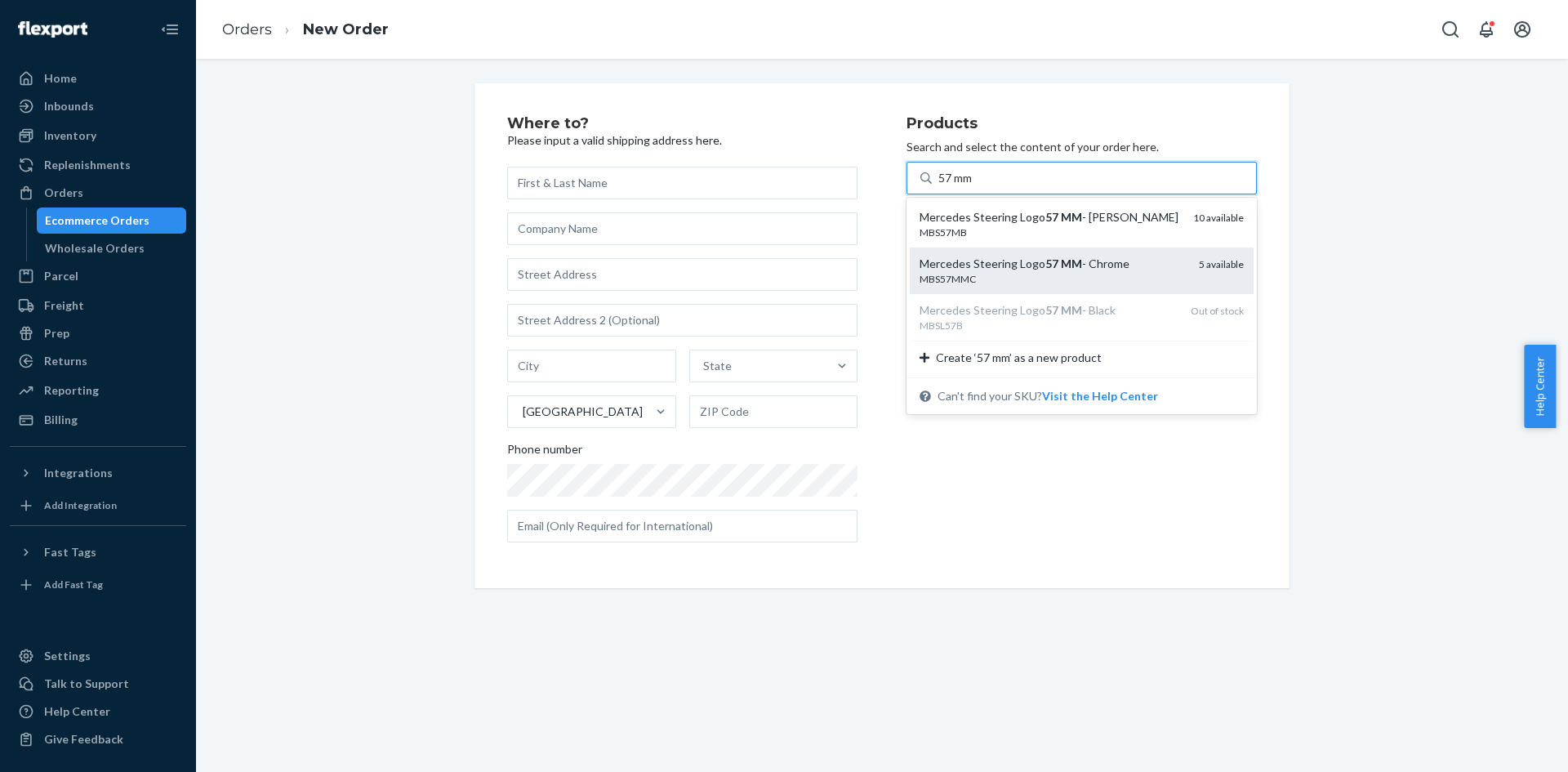
click at [1061, 262] on em "MM" at bounding box center [1071, 263] width 21 height 14
click at [975, 186] on input "57 mm" at bounding box center [956, 178] width 36 height 16
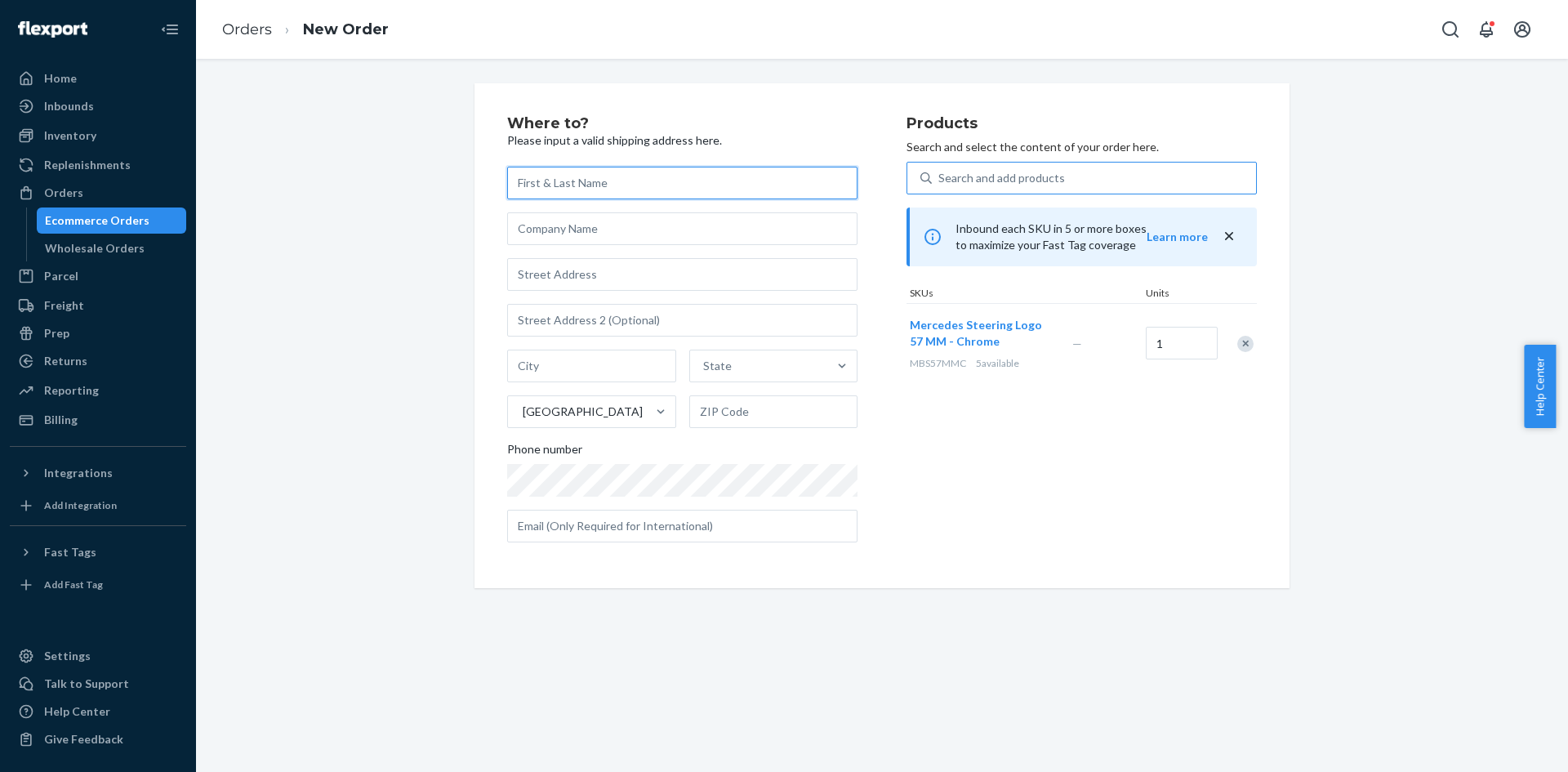
click at [652, 174] on input "text" at bounding box center [682, 183] width 351 height 33
click at [572, 409] on div "[GEOGRAPHIC_DATA]" at bounding box center [582, 411] width 120 height 16
click at [523, 409] on input "[GEOGRAPHIC_DATA]" at bounding box center [522, 411] width 2 height 16
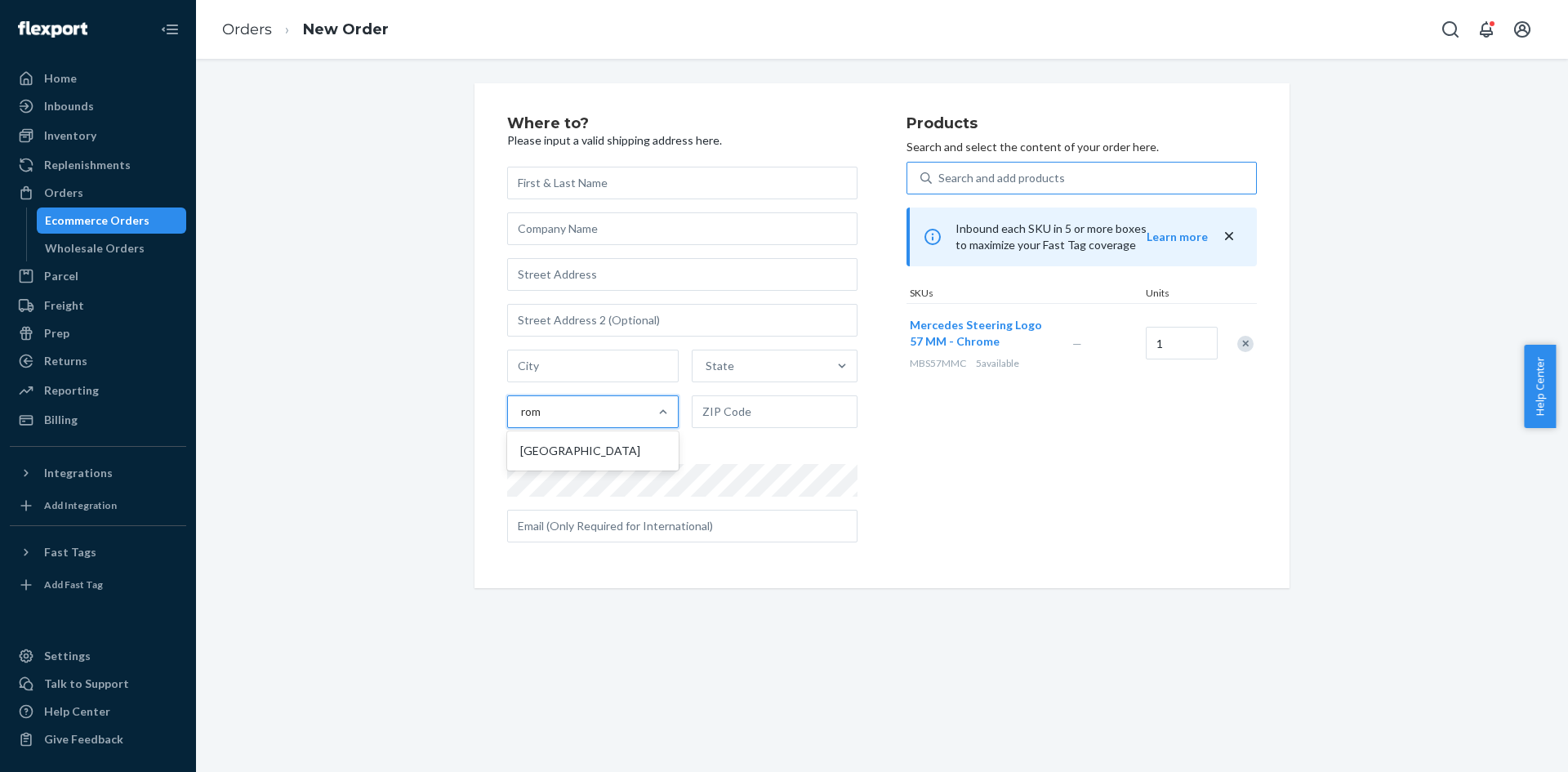
type input "[GEOGRAPHIC_DATA]"
click at [547, 439] on div "[GEOGRAPHIC_DATA]" at bounding box center [593, 450] width 165 height 33
click at [547, 419] on input "[GEOGRAPHIC_DATA]" at bounding box center [535, 411] width 28 height 16
click at [567, 154] on div "Where to? Please input a valid shipping address here. Romania Phone number" at bounding box center [706, 336] width 399 height 439
click at [569, 184] on input "text" at bounding box center [682, 183] width 351 height 33
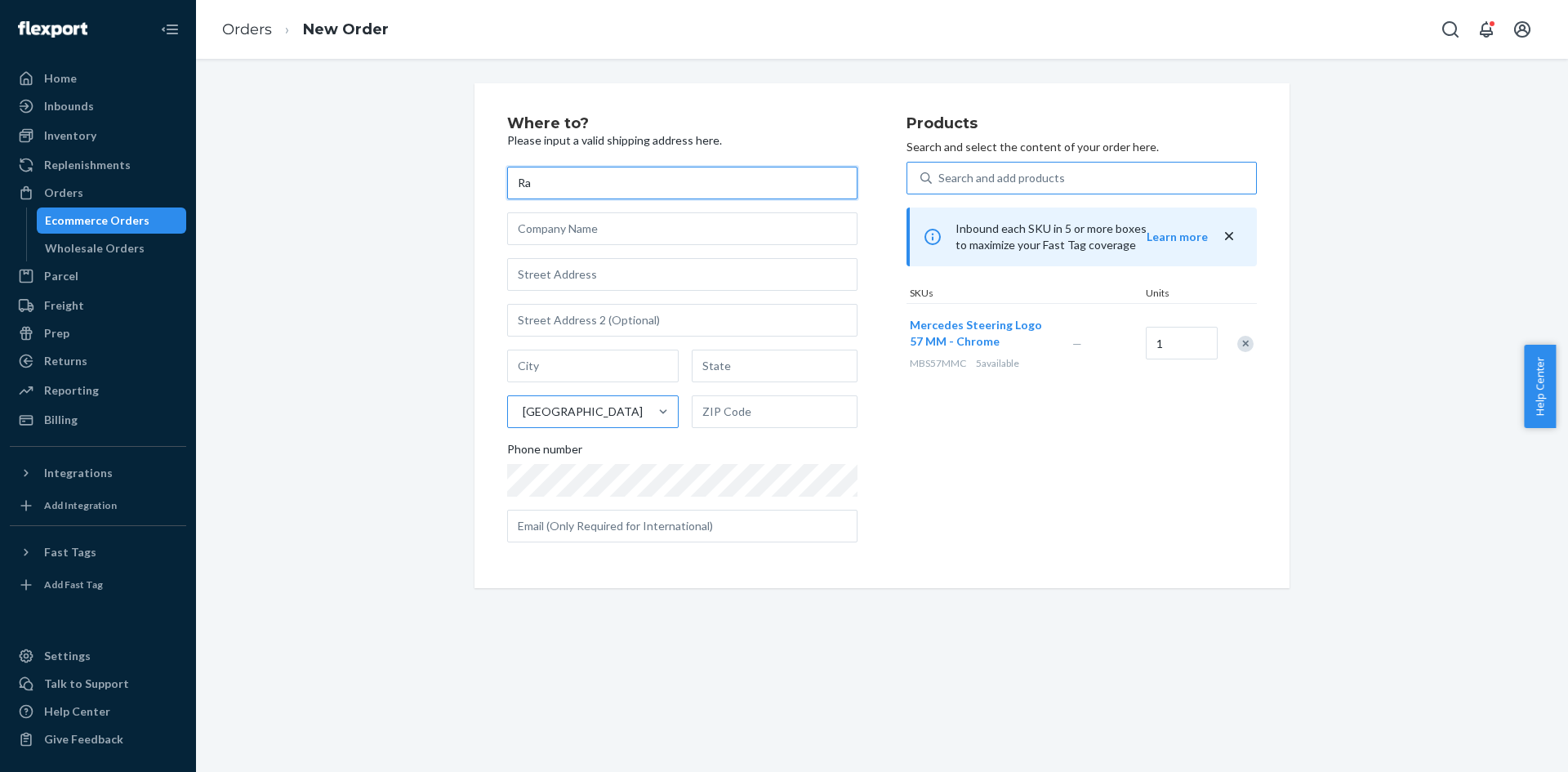
type input "R"
type input "[PERSON_NAME]"
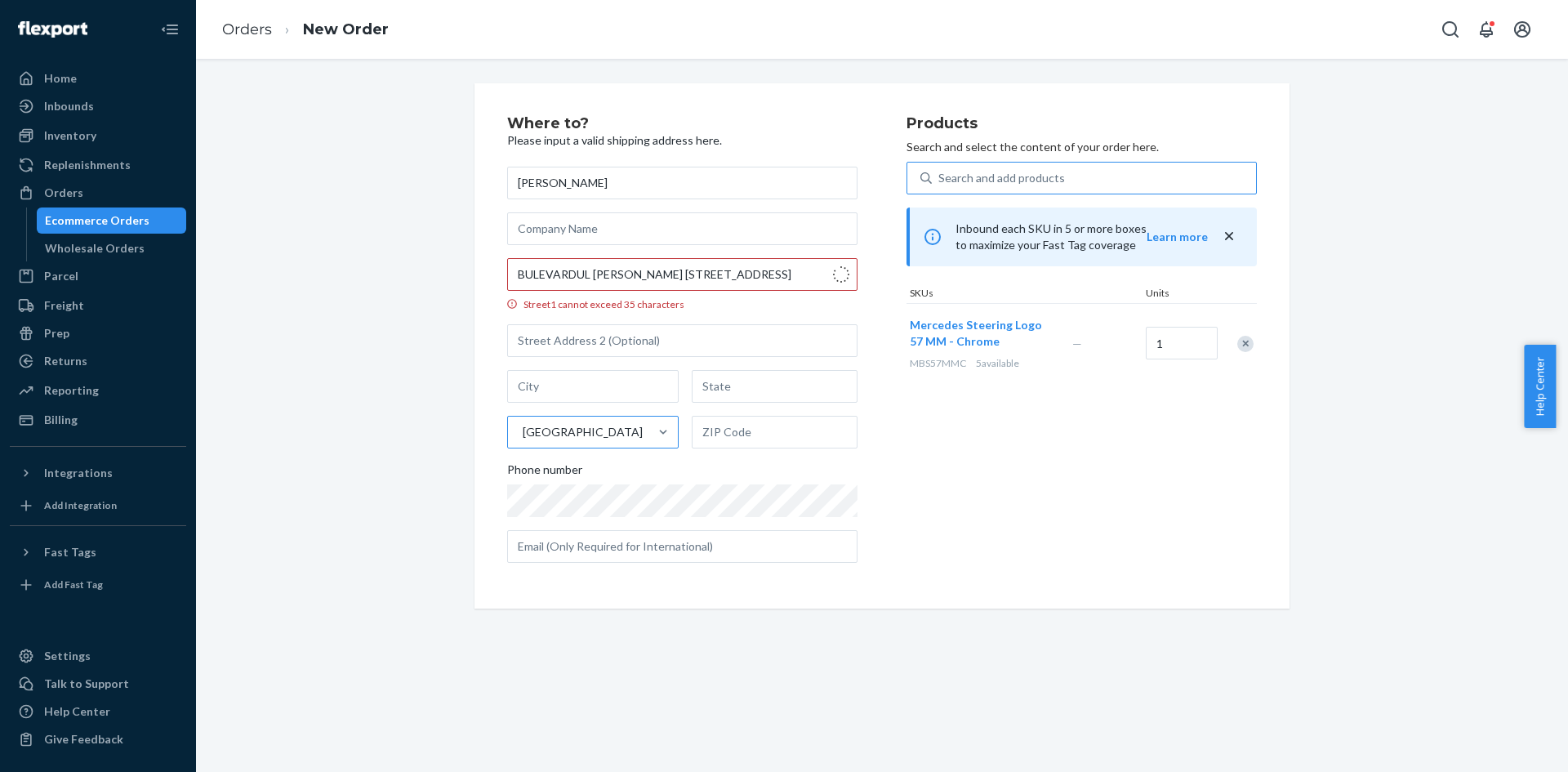
type input "[STREET_ADDRESS] Rebreanu"
type input "scara b ap 21"
type input "[GEOGRAPHIC_DATA]"
type input "300425"
type input "TM"
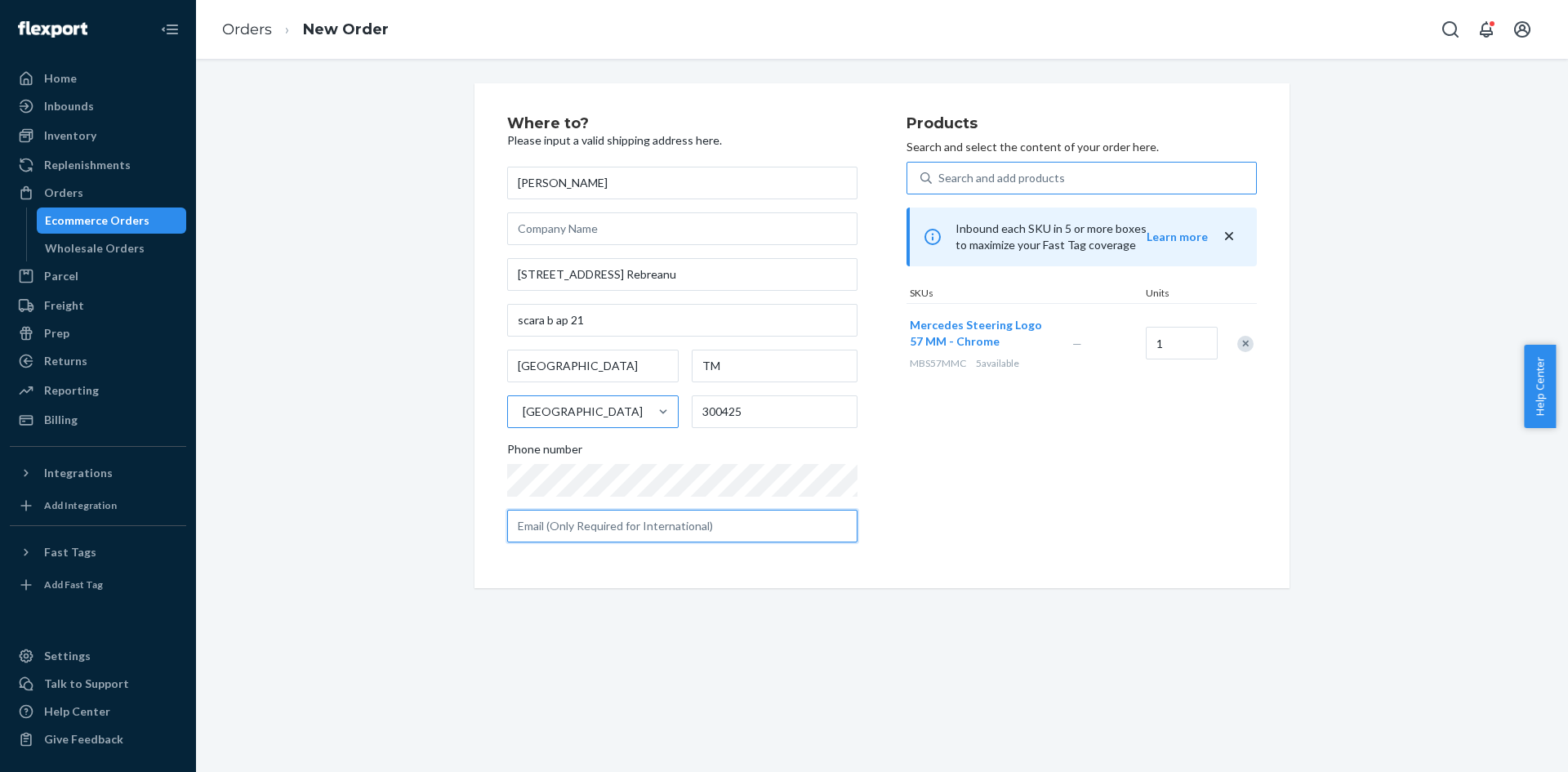
click at [702, 540] on input "text" at bounding box center [682, 526] width 351 height 33
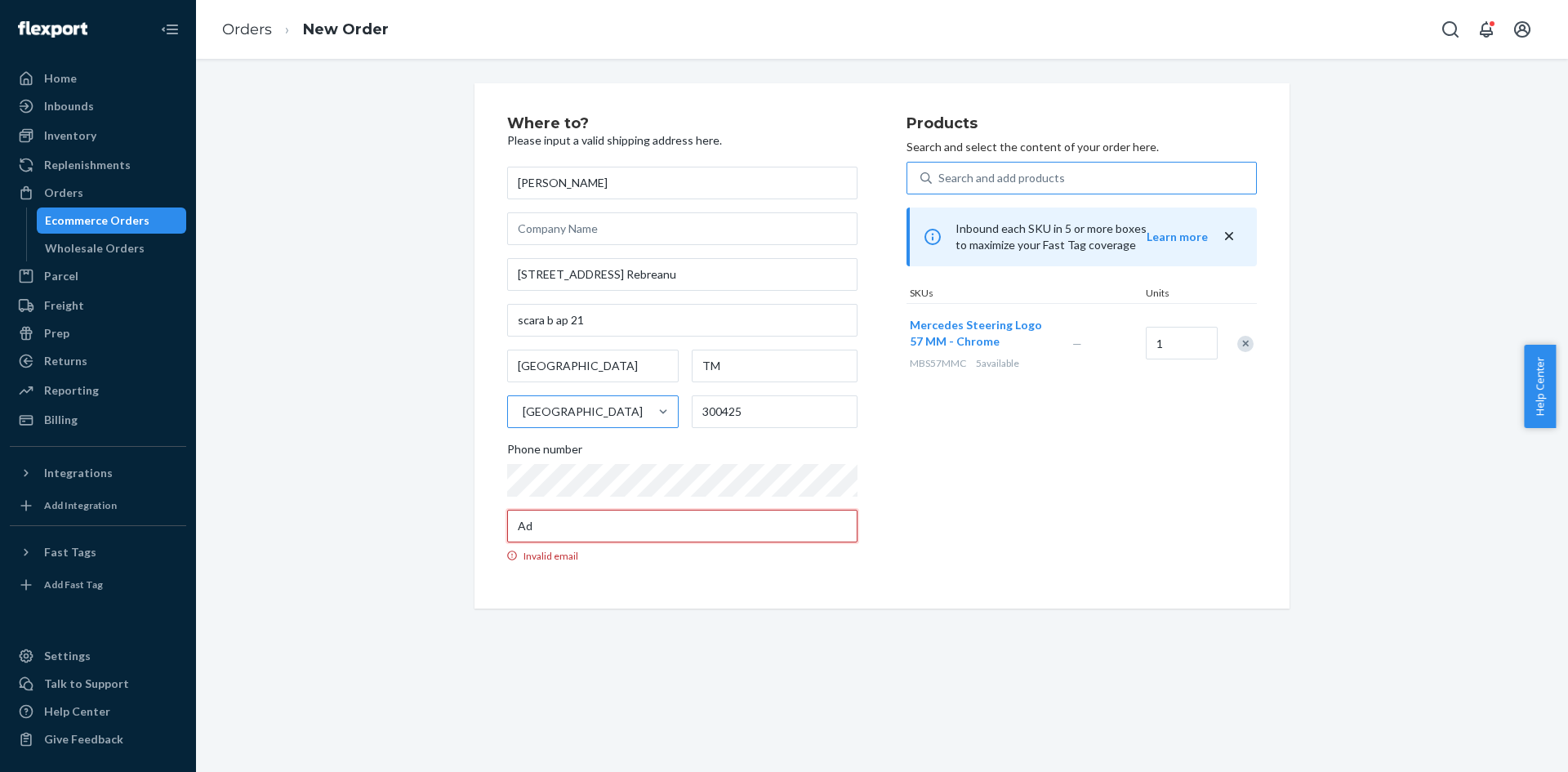
click at [705, 543] on label "Ad Invalid email" at bounding box center [682, 536] width 351 height 53
click at [705, 542] on input "Ad" at bounding box center [682, 526] width 351 height 33
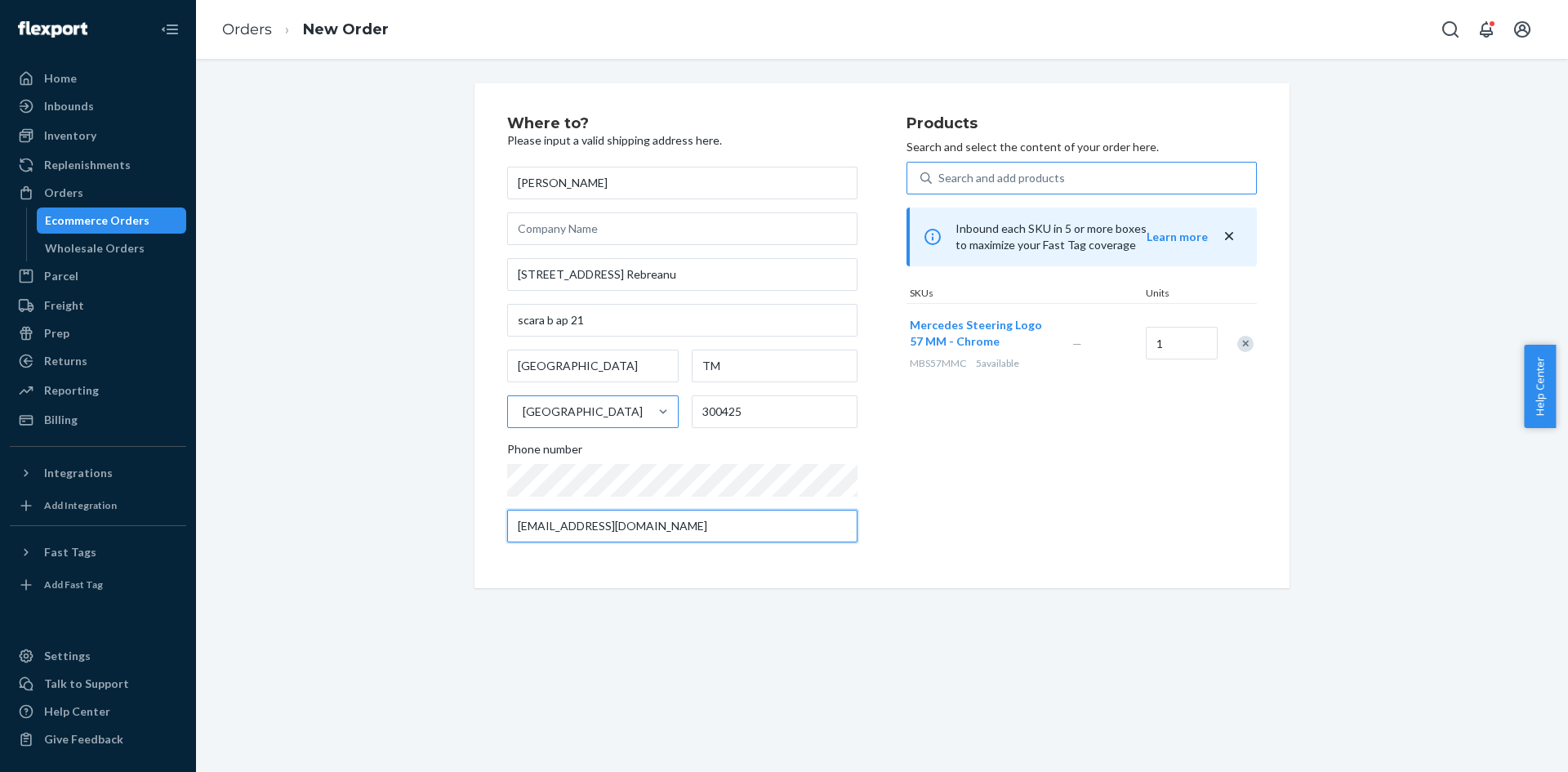
type input "[EMAIL_ADDRESS][DOMAIN_NAME]"
click at [1222, 464] on div "Products Search and select the content of your order here. Search and add produ…" at bounding box center [1081, 336] width 351 height 439
